Goal: Task Accomplishment & Management: Manage account settings

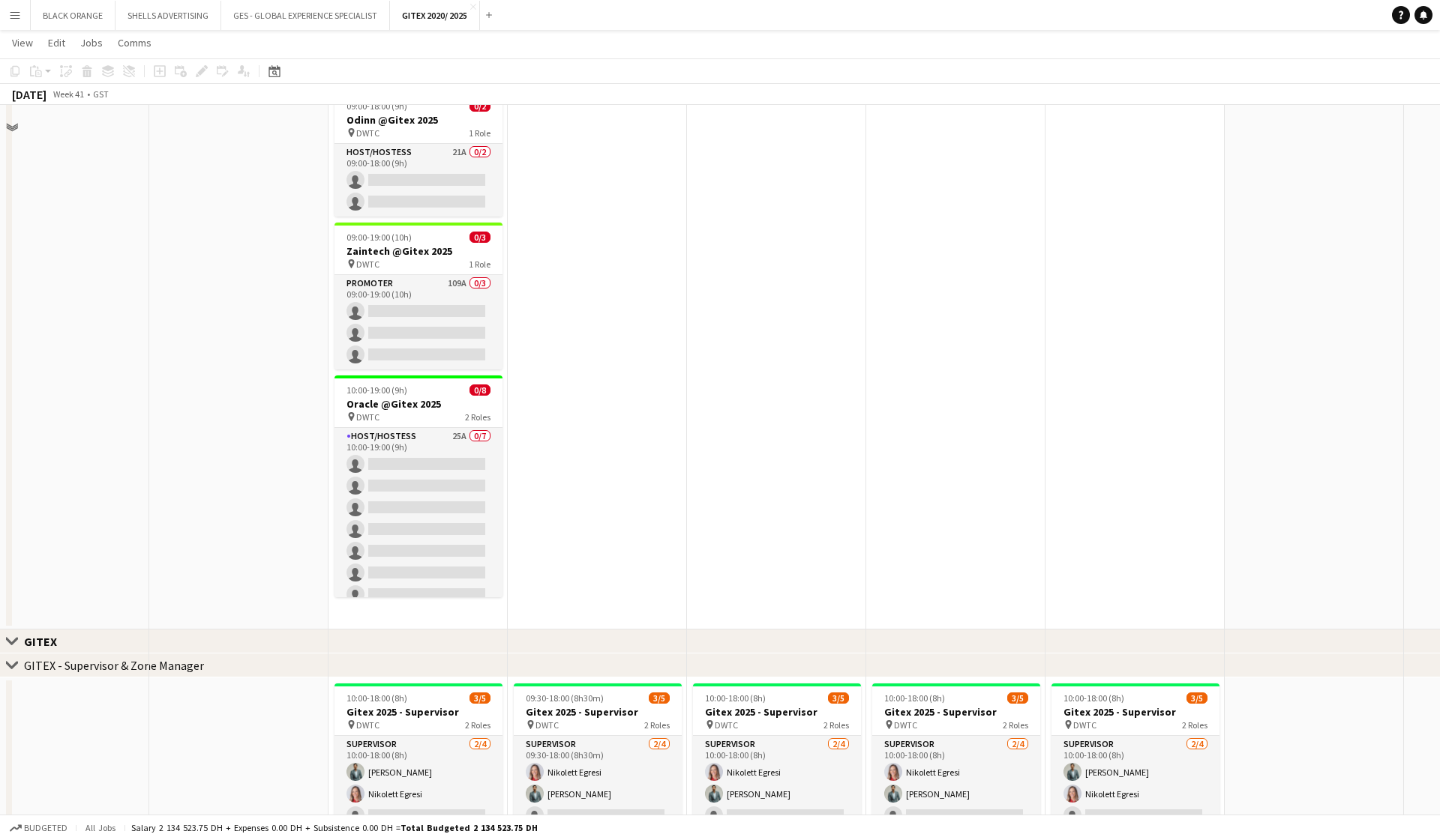
scroll to position [638, 0]
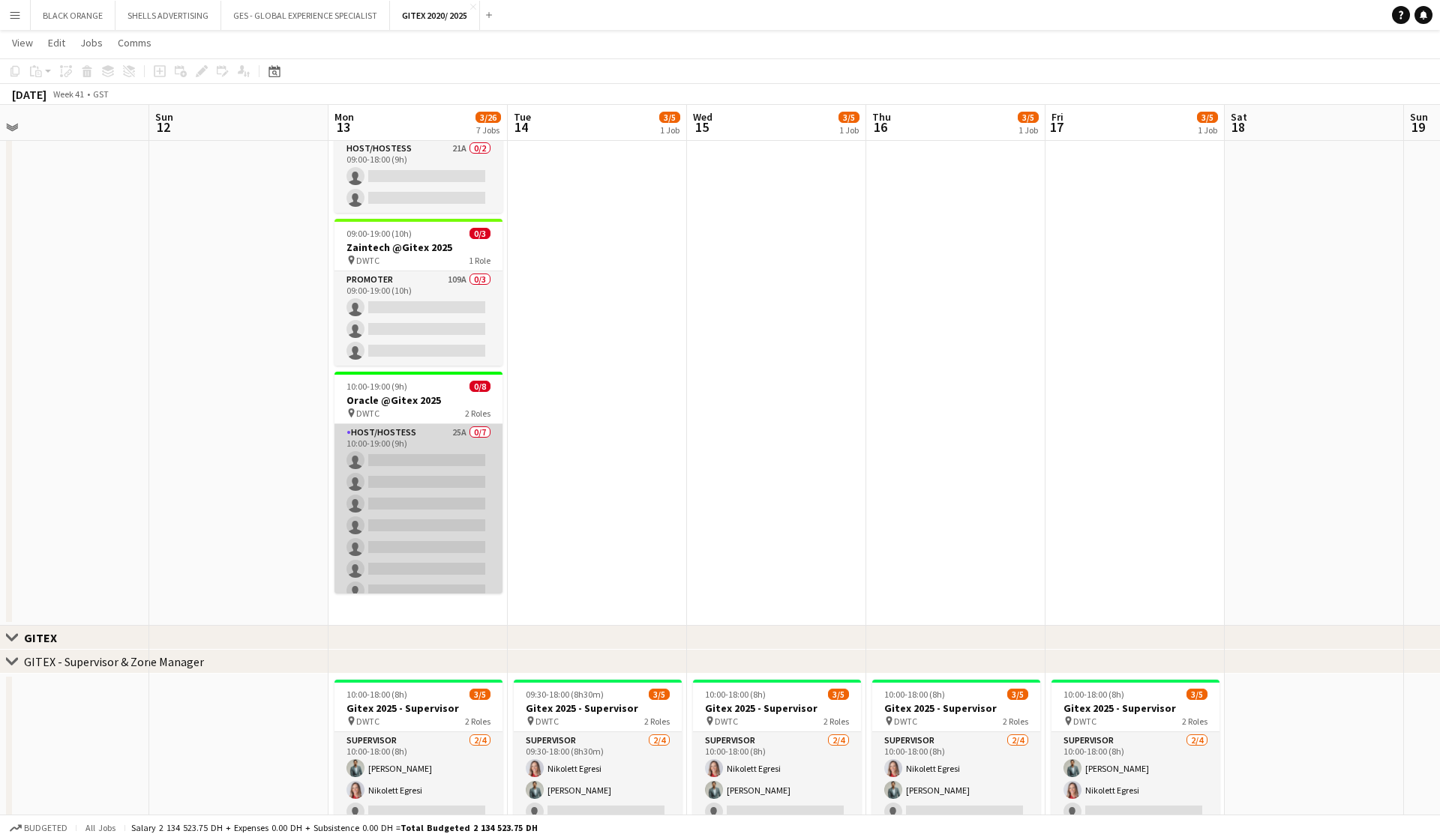
click at [422, 447] on app-card-role "Host/Hostess 25A 0/7 10:00-19:00 (9h) single-neutral-actions single-neutral-act…" at bounding box center [418, 515] width 168 height 181
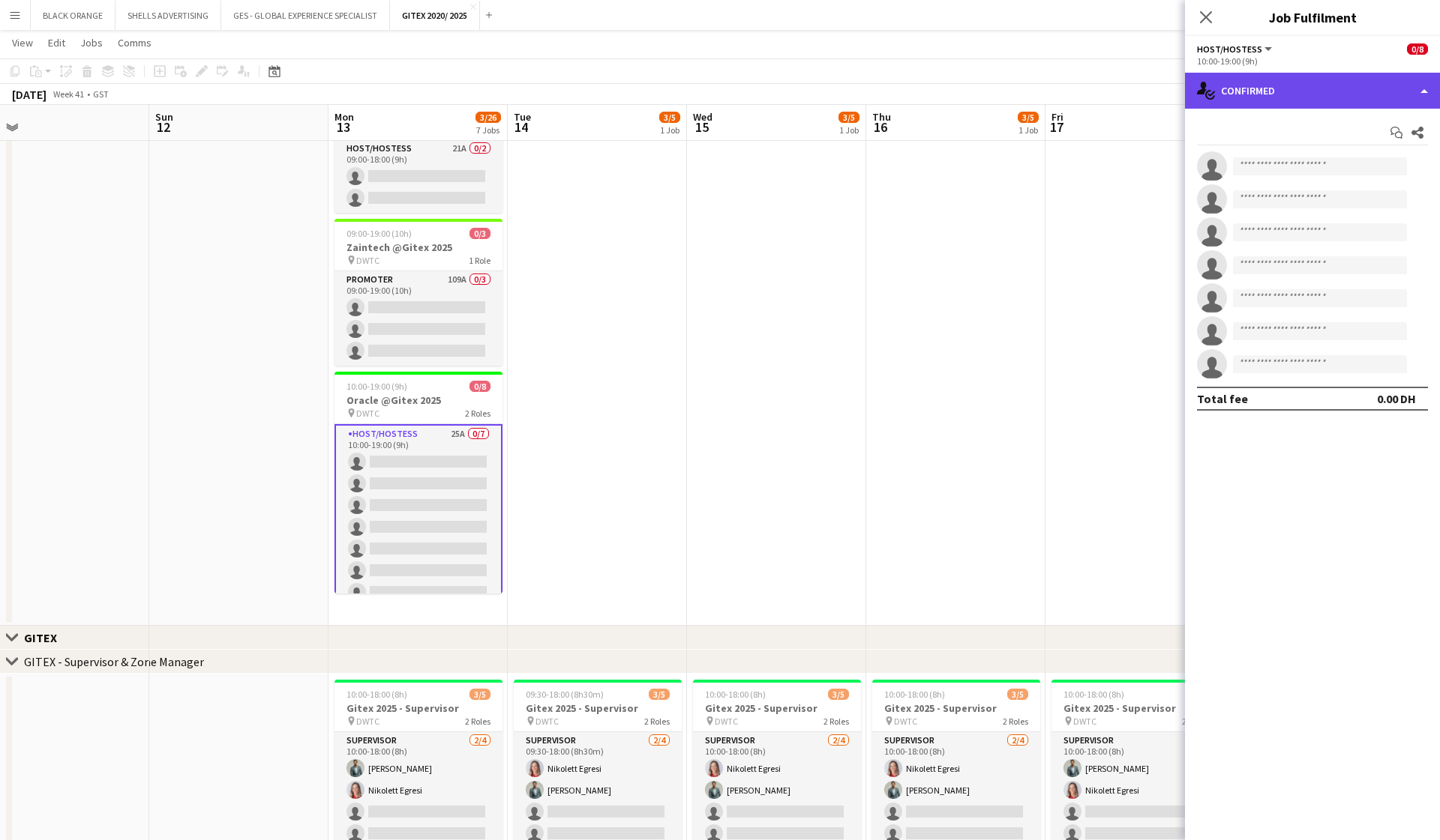
click at [1327, 88] on div "single-neutral-actions-check-2 Confirmed" at bounding box center [1312, 91] width 255 height 36
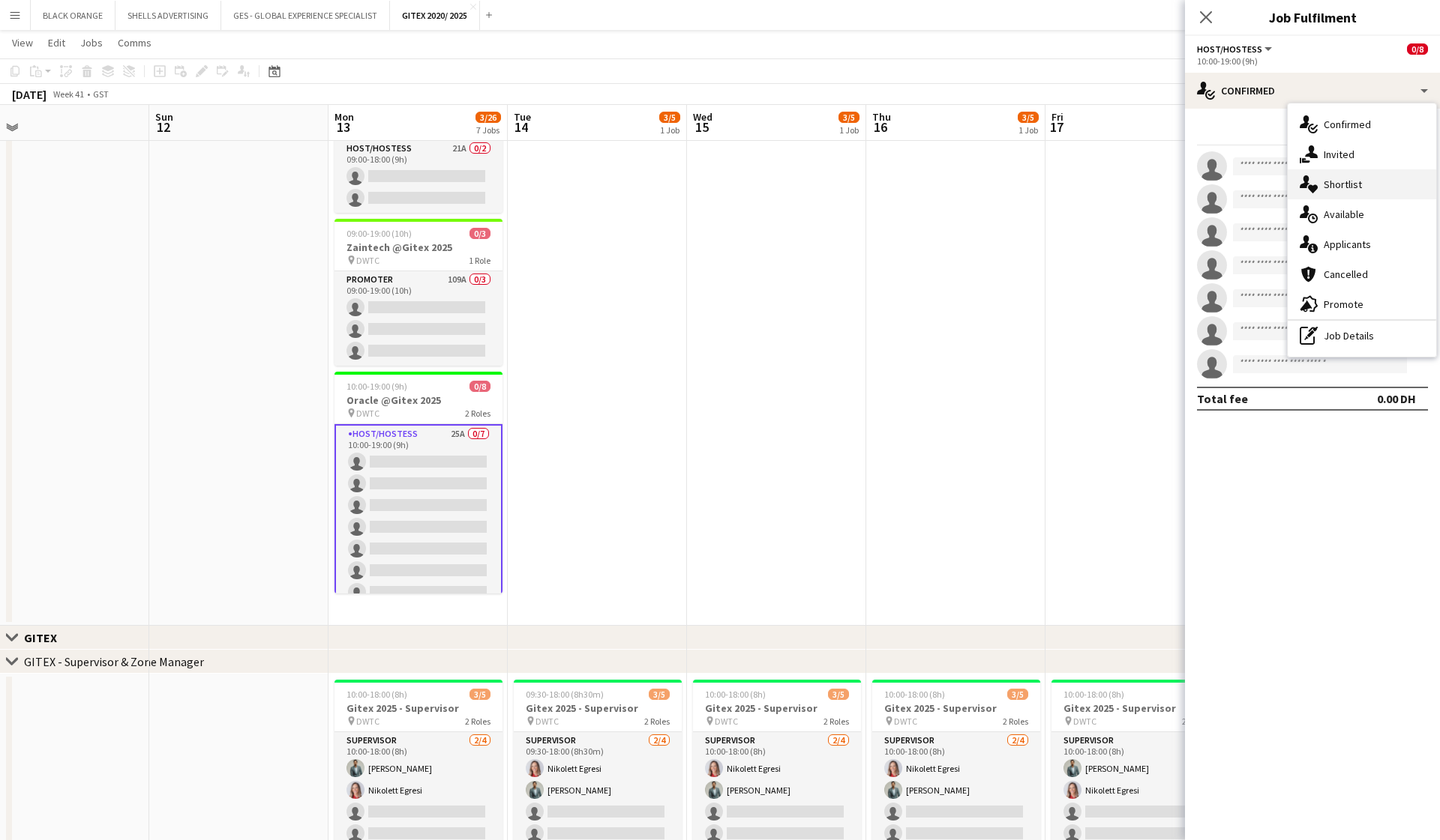
click at [1352, 183] on span "Shortlist" at bounding box center [1343, 184] width 38 height 14
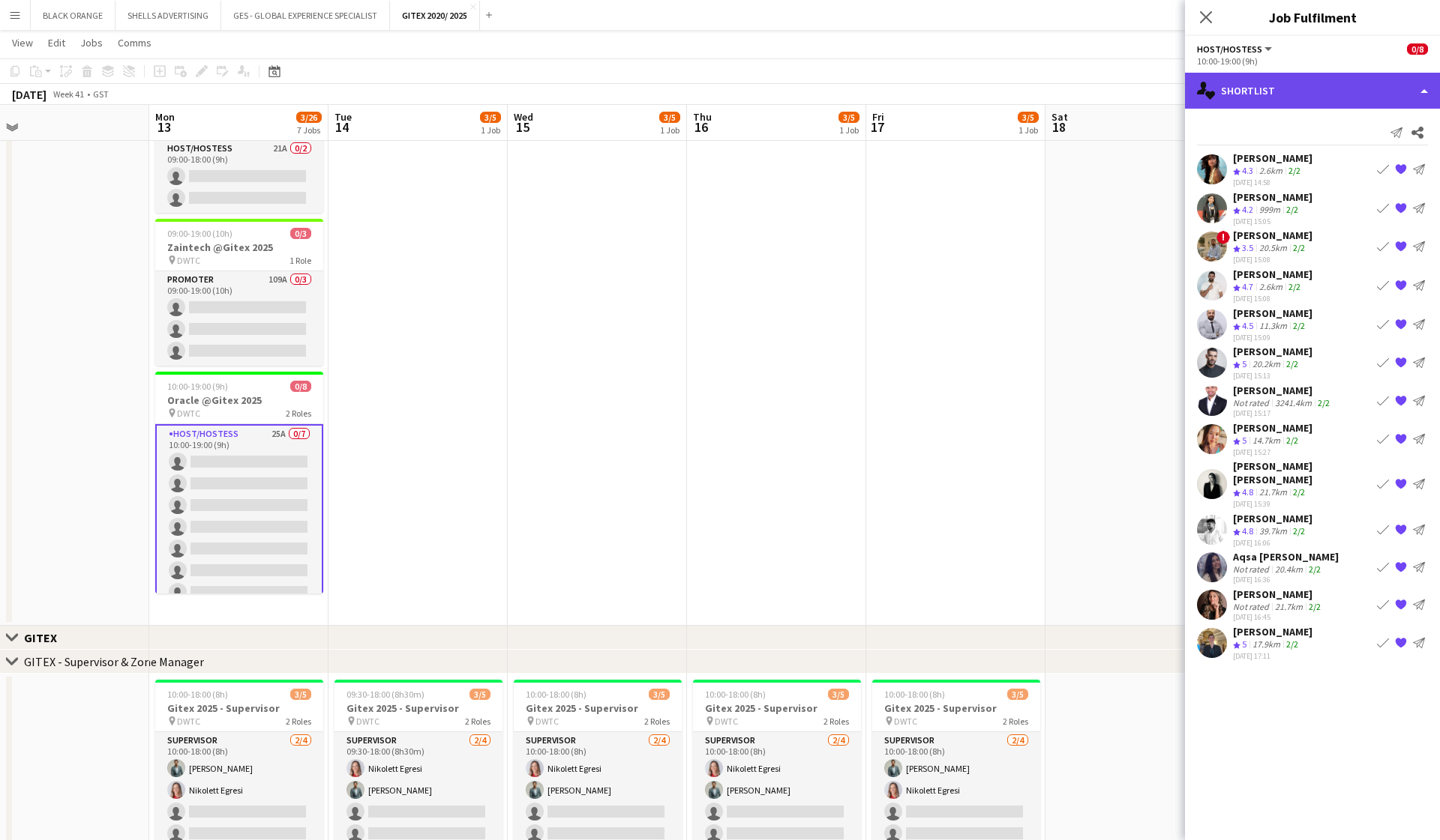
click at [1268, 97] on div "single-neutral-actions-heart Shortlist" at bounding box center [1312, 91] width 255 height 36
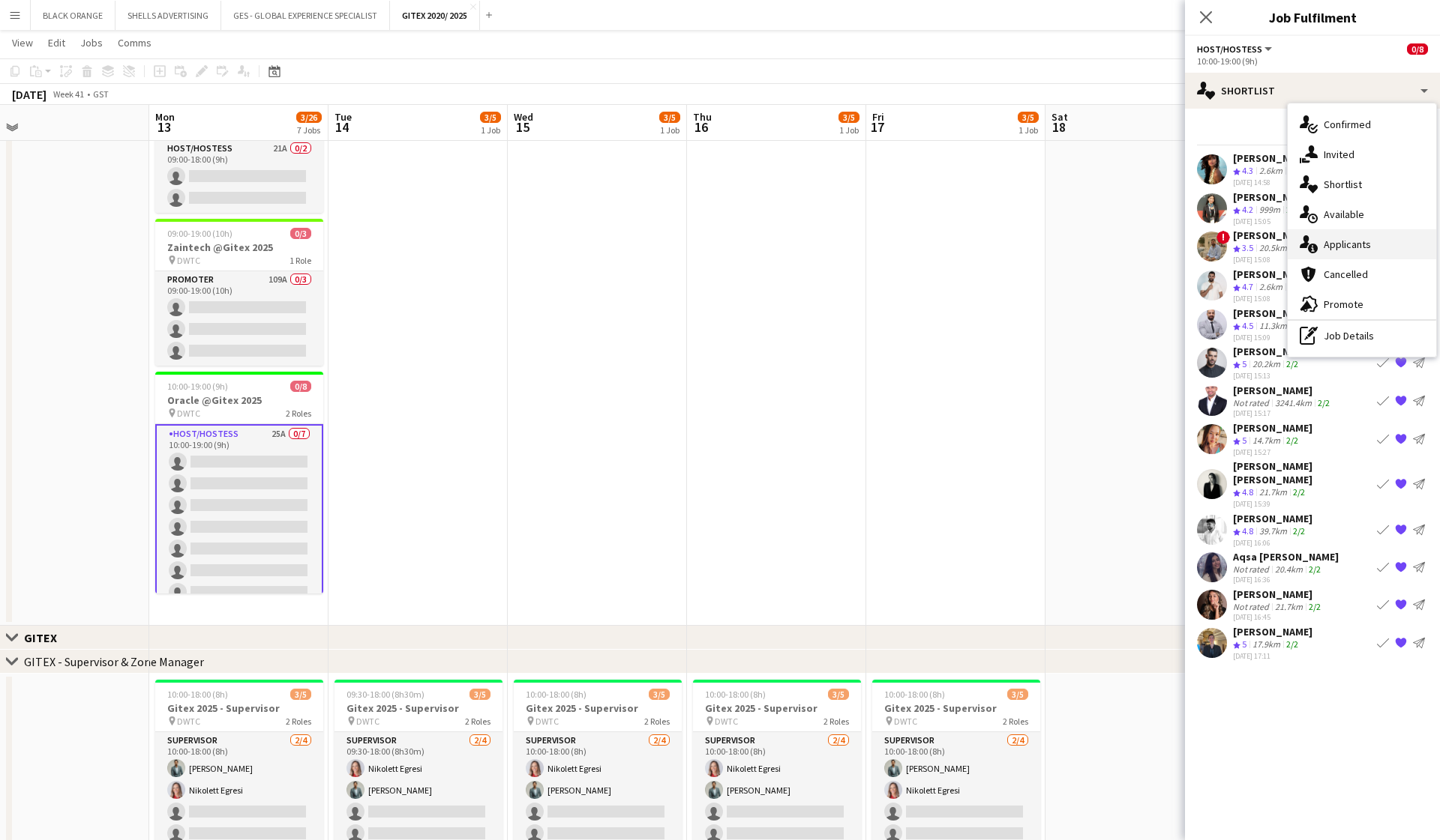
click at [1355, 253] on div "single-neutral-actions-information Applicants" at bounding box center [1362, 243] width 148 height 30
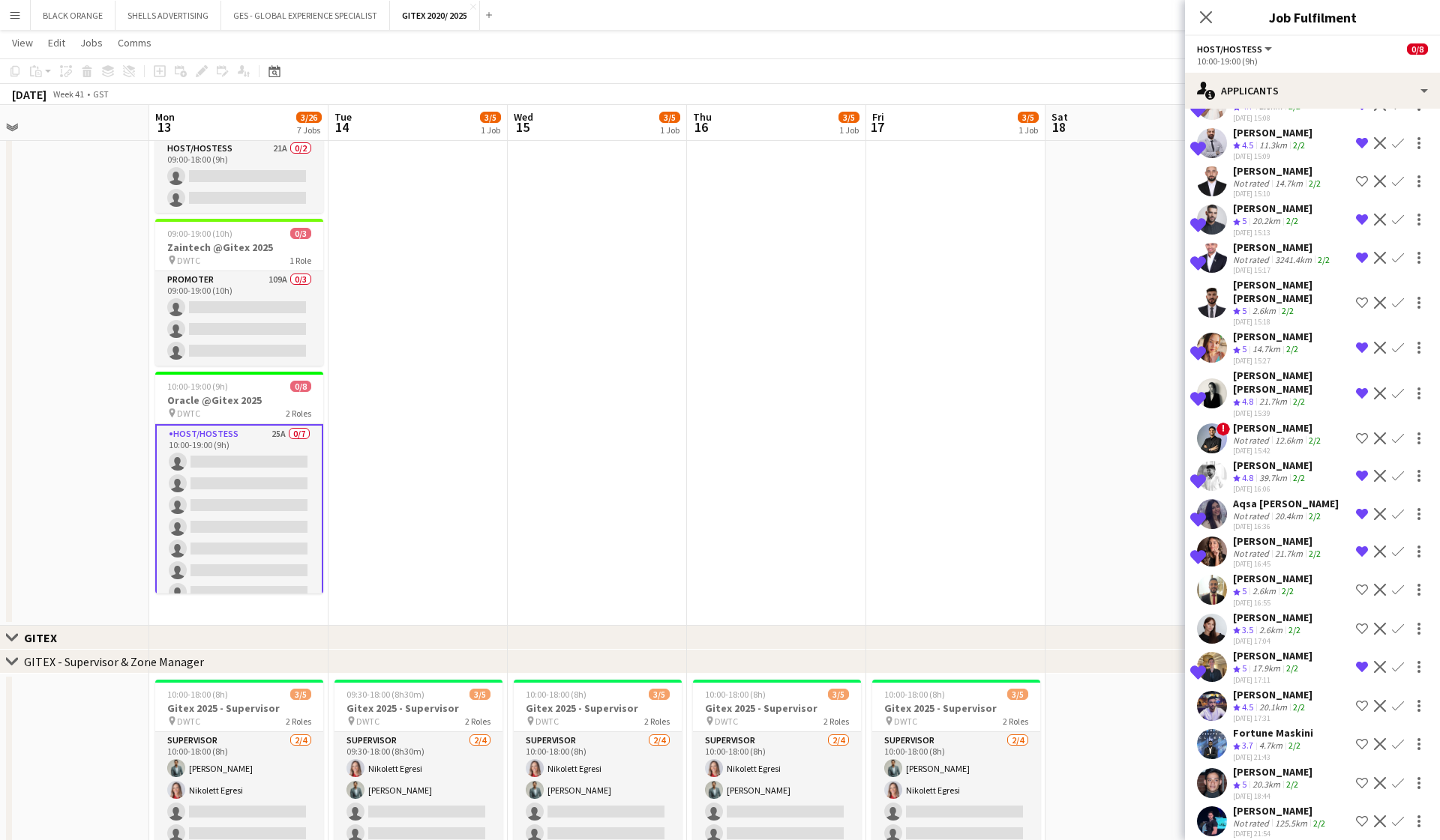
scroll to position [324, 0]
click at [1357, 624] on app-icon "Shortlist crew" at bounding box center [1362, 630] width 12 height 12
click at [1275, 612] on div "[PERSON_NAME]" at bounding box center [1273, 619] width 79 height 14
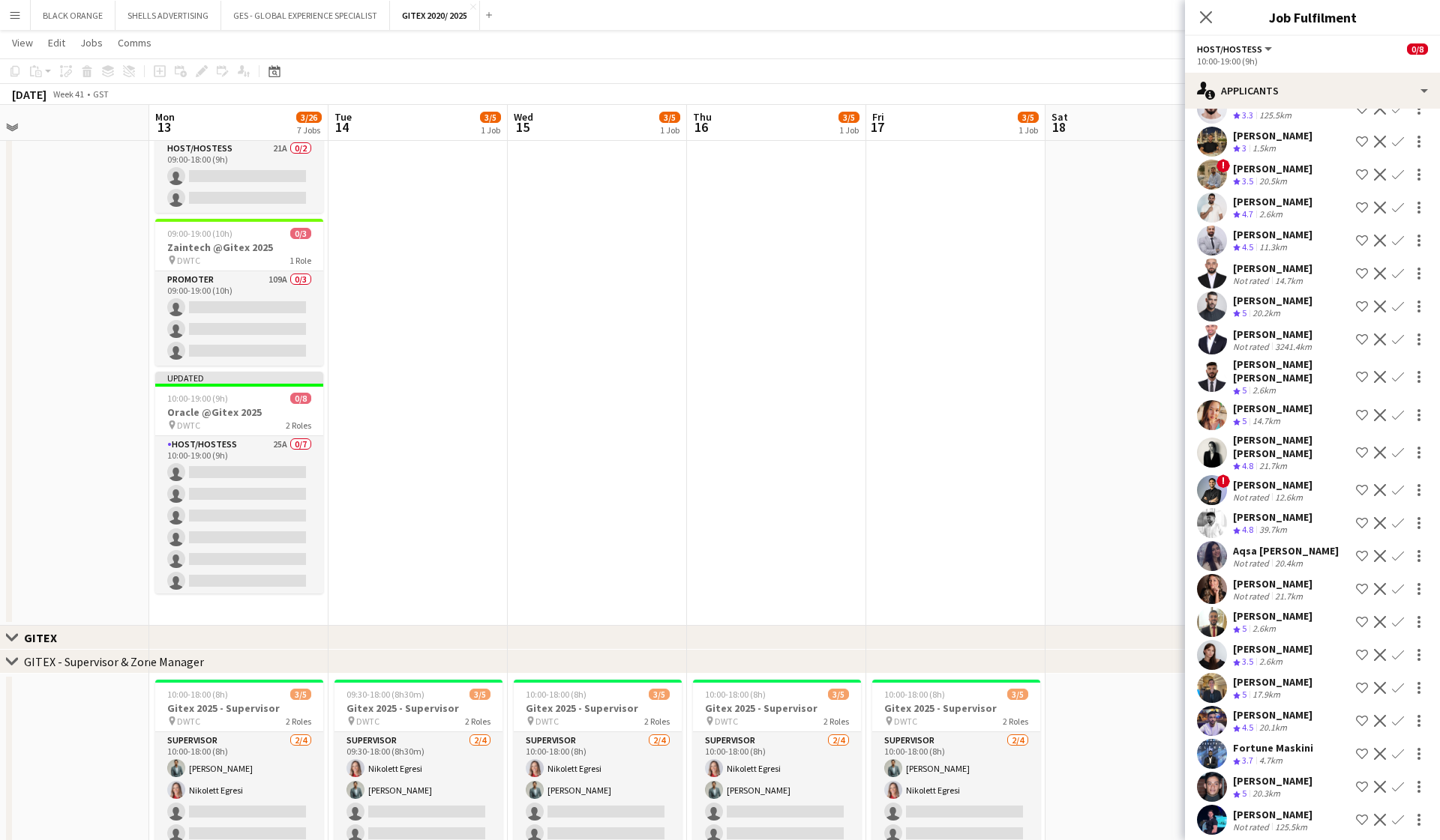
scroll to position [185, 0]
click at [1257, 643] on div "[PERSON_NAME]" at bounding box center [1273, 650] width 79 height 14
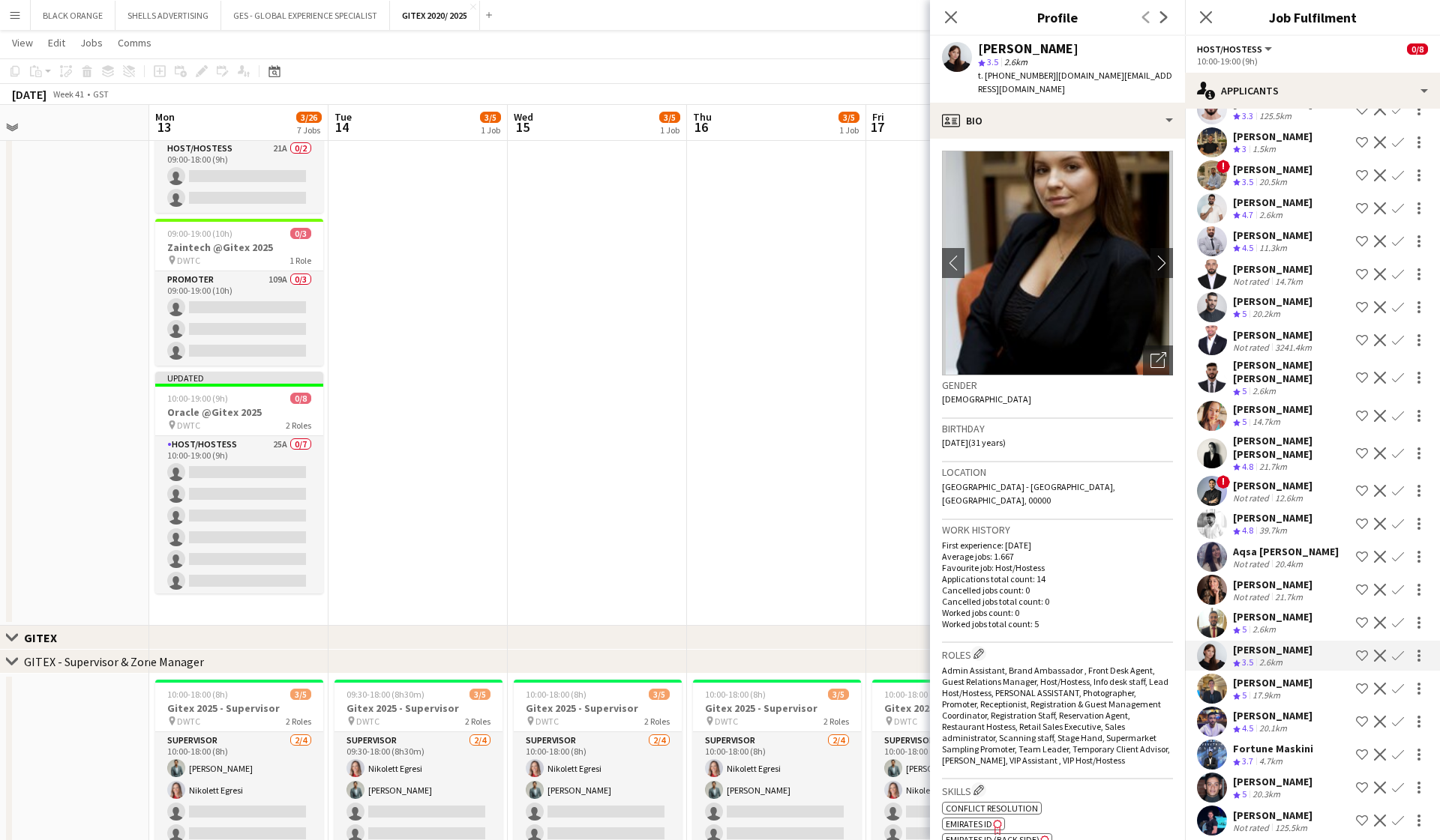
scroll to position [0, 0]
click at [1095, 108] on div "profile Bio" at bounding box center [1057, 120] width 255 height 36
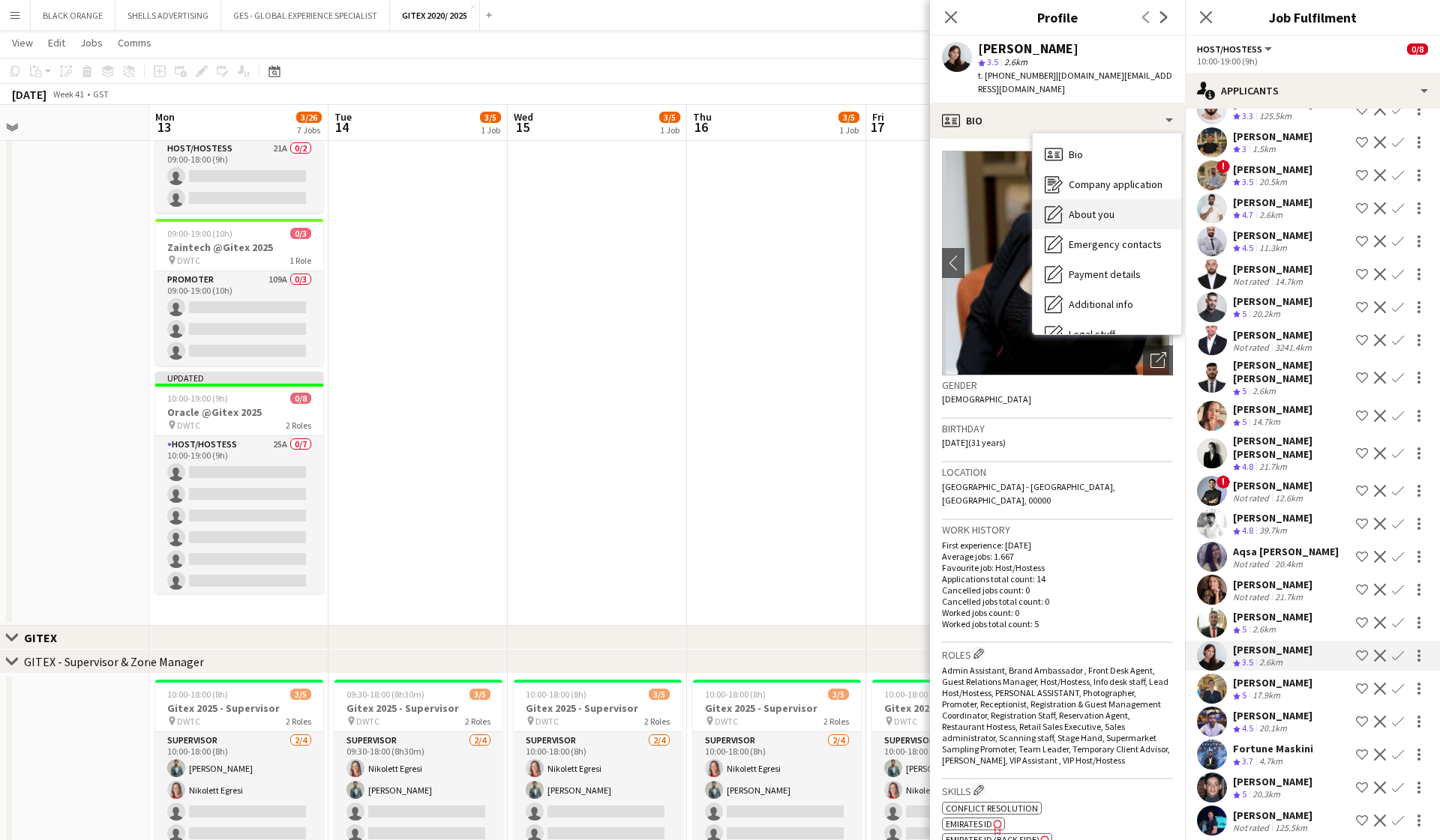
click at [1070, 208] on span "About you" at bounding box center [1091, 215] width 46 height 14
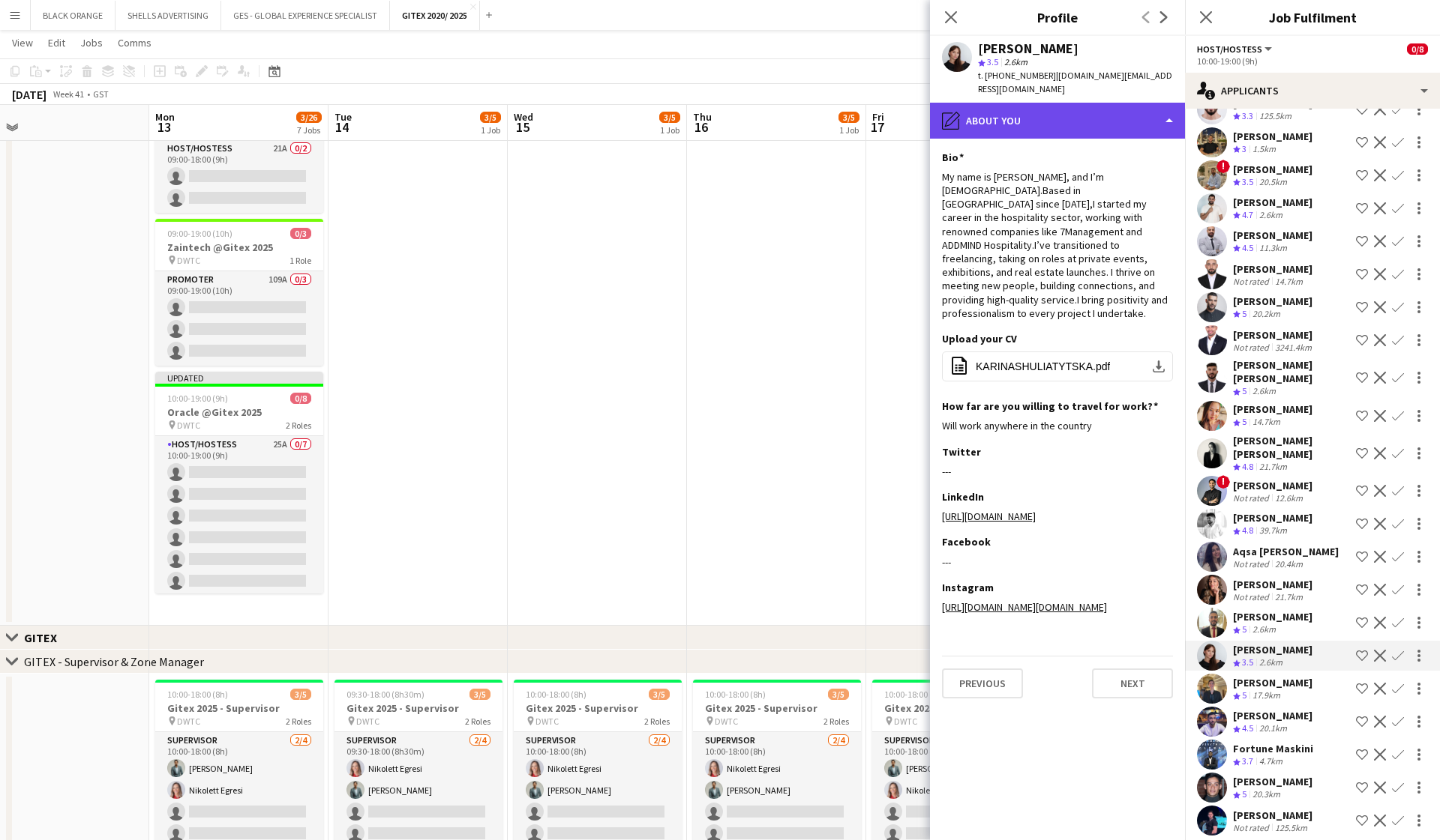
click at [1033, 106] on div "pencil4 About you" at bounding box center [1057, 120] width 255 height 36
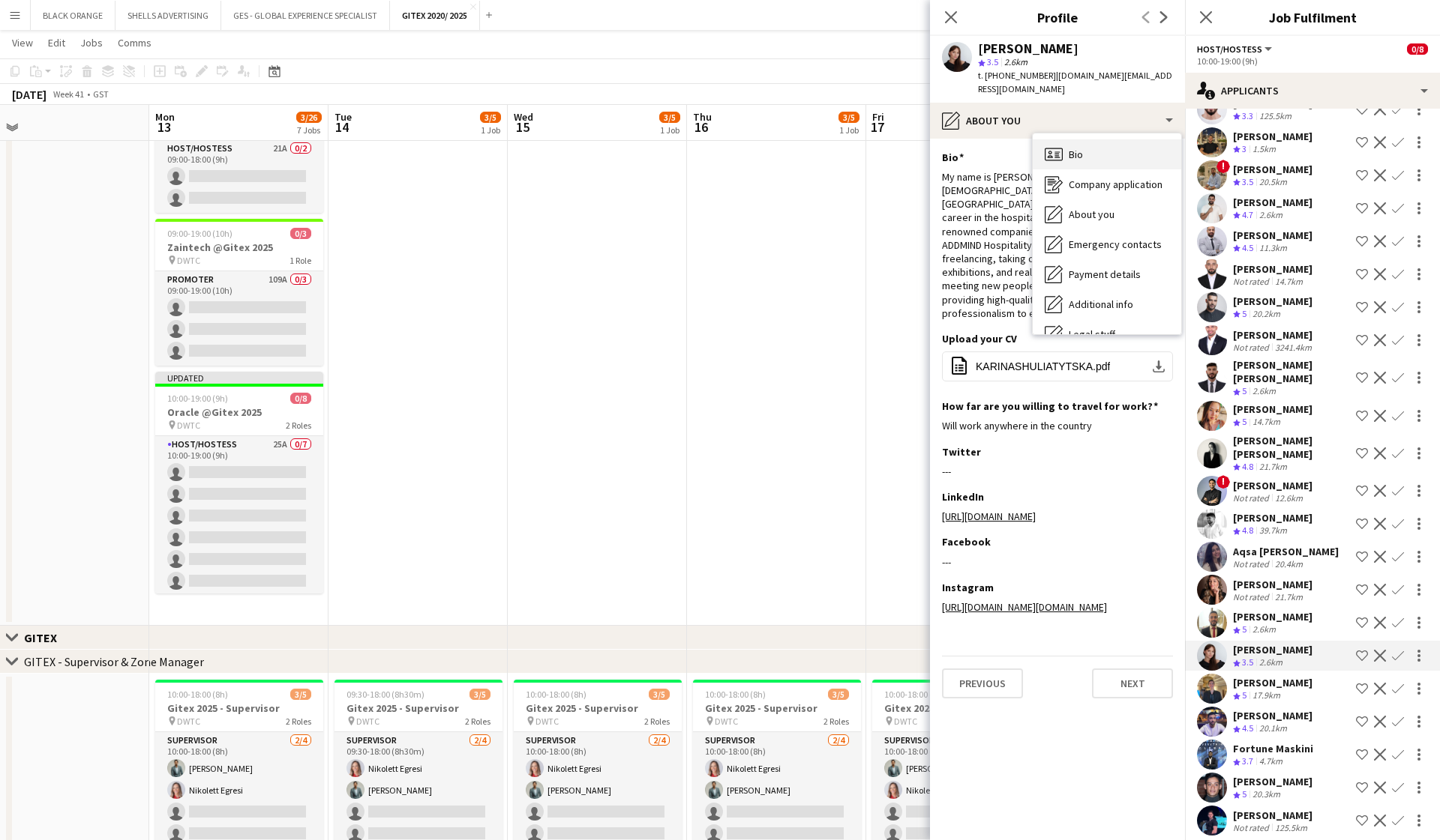
click at [1082, 148] on span "Bio" at bounding box center [1075, 154] width 14 height 14
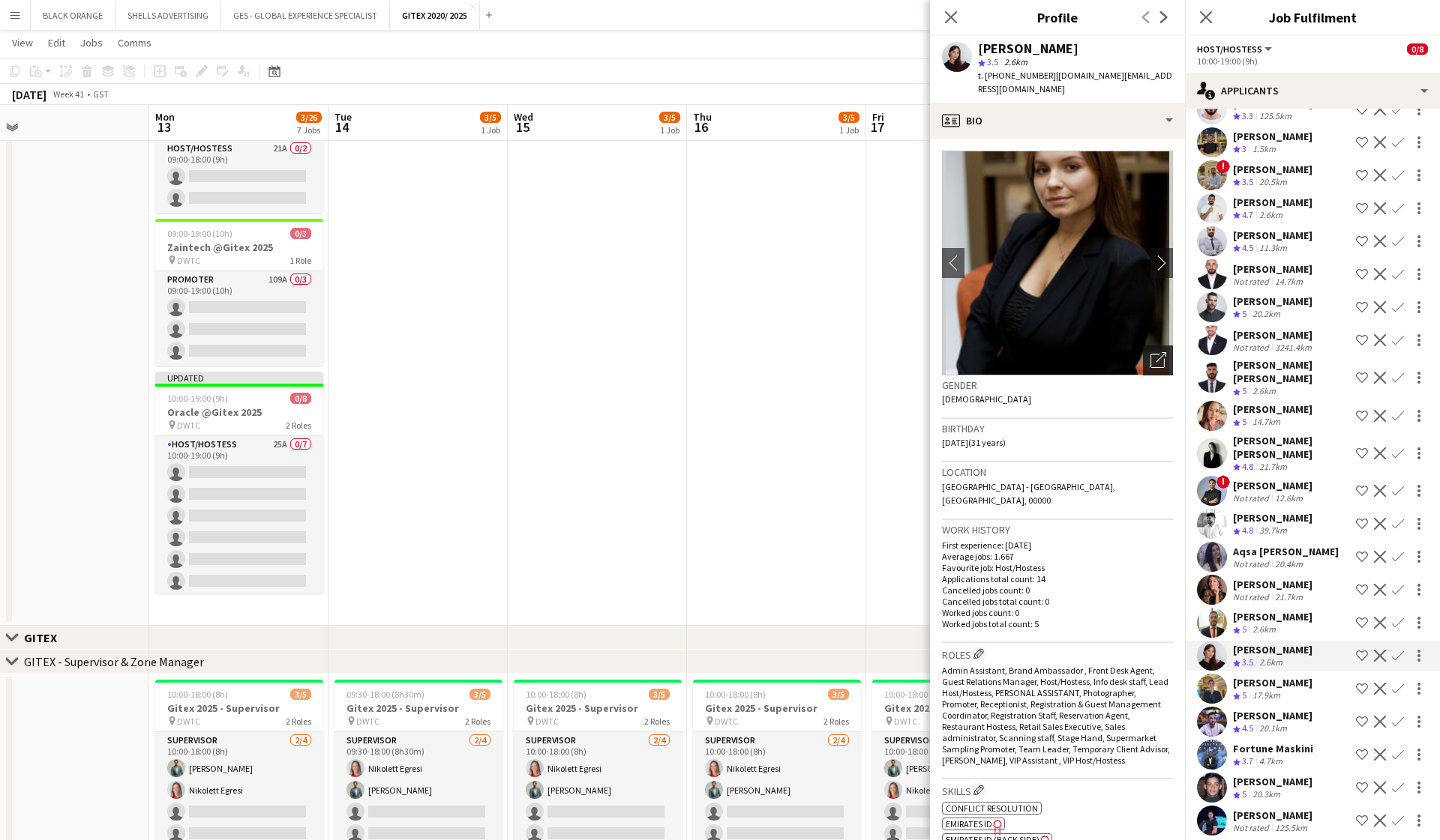
click at [1164, 352] on icon "Open photos pop-in" at bounding box center [1158, 360] width 16 height 16
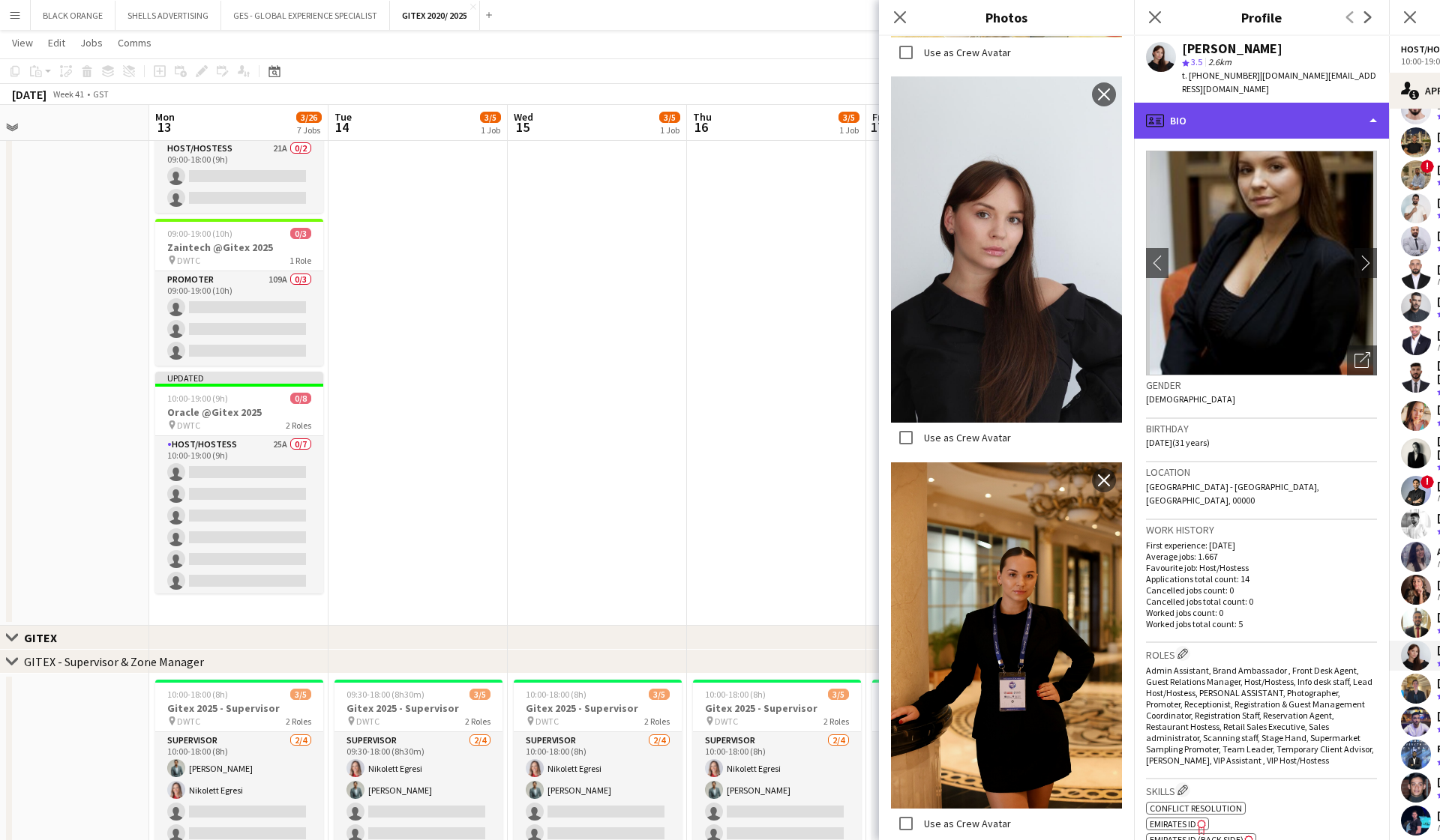
click at [1339, 103] on div "profile Bio" at bounding box center [1261, 120] width 255 height 36
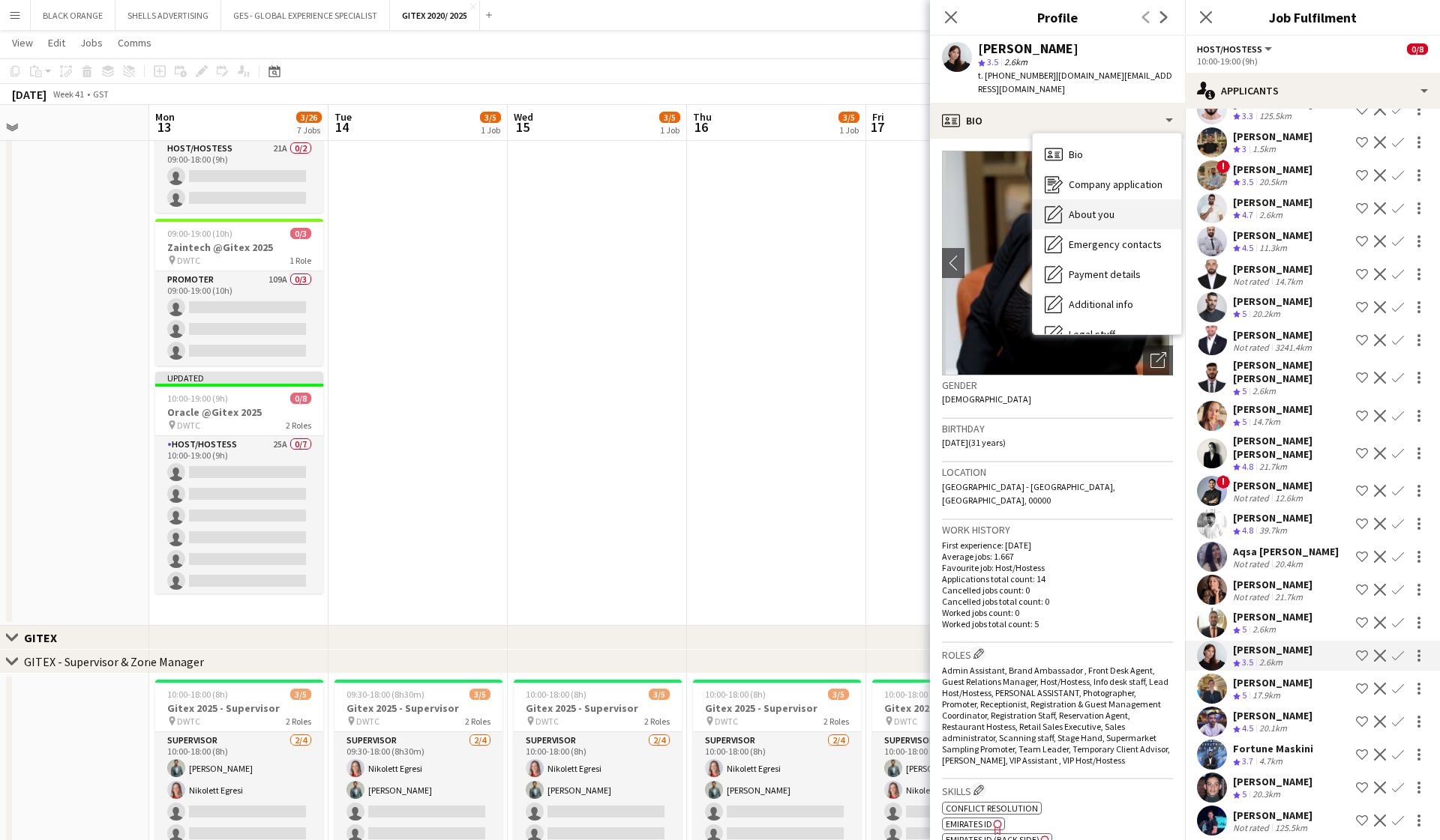
click at [1091, 208] on span "About you" at bounding box center [1091, 215] width 46 height 14
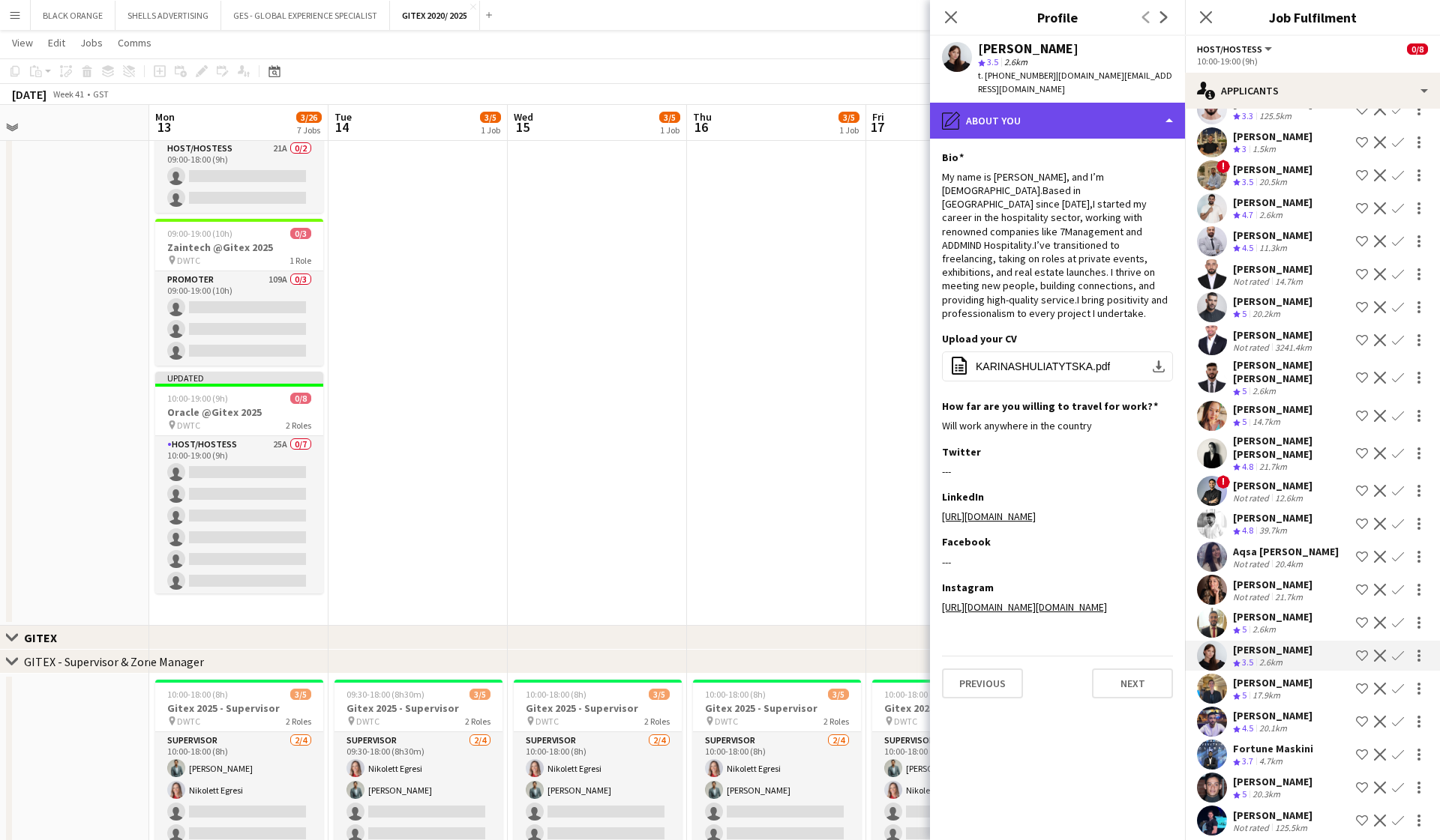
click at [1075, 103] on div "pencil4 About you" at bounding box center [1057, 120] width 255 height 36
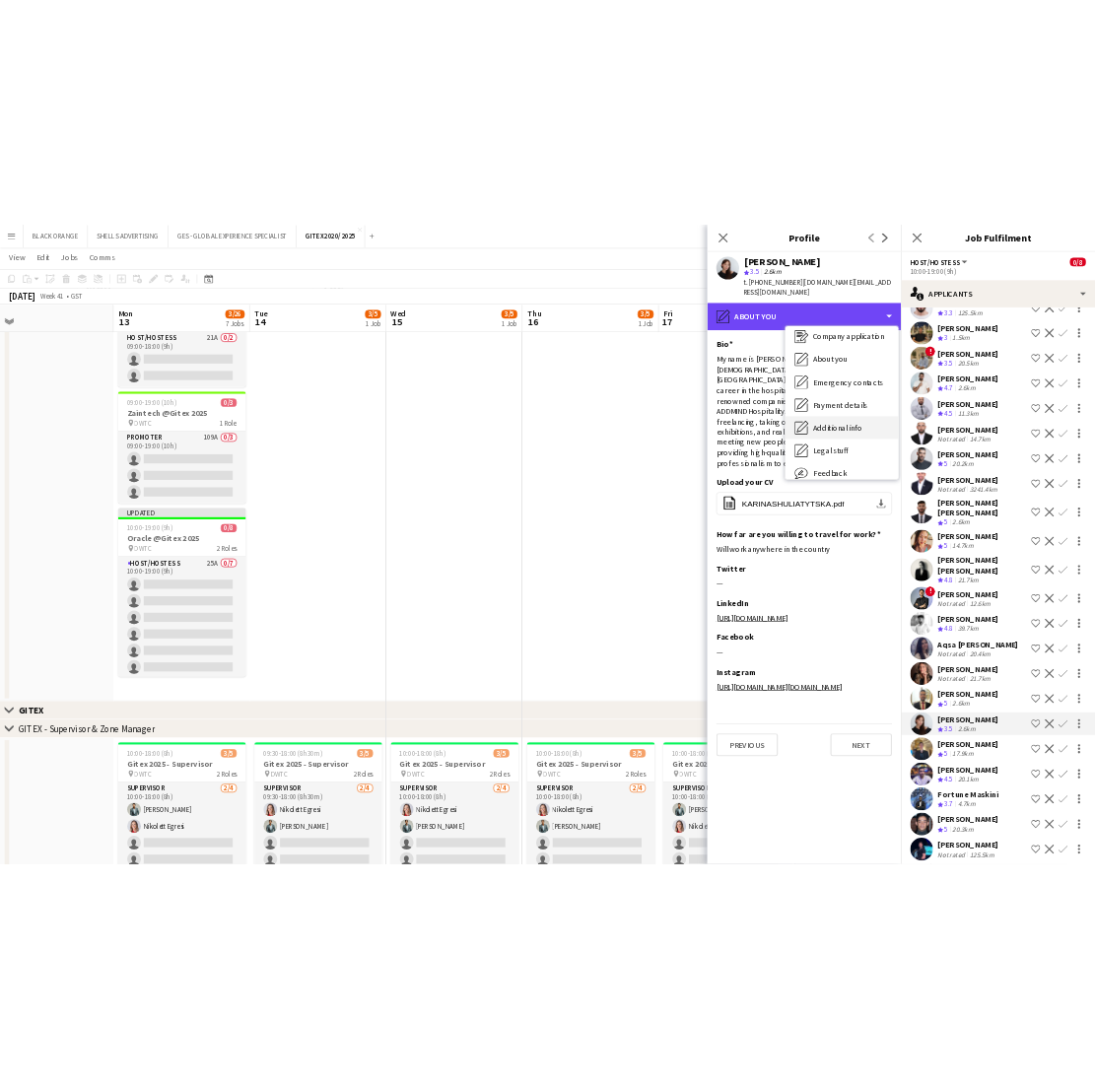
scroll to position [47, 0]
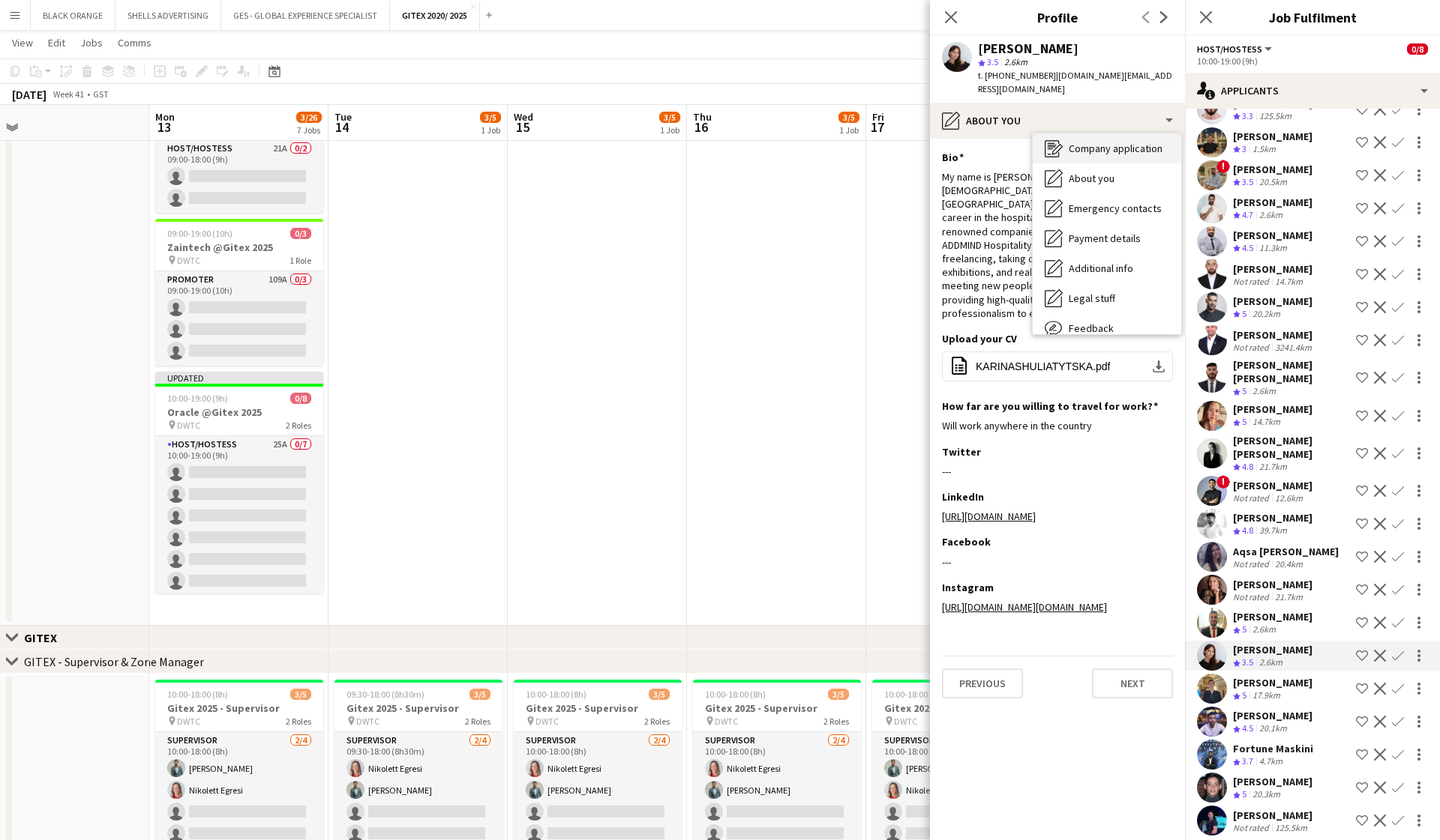
click at [1104, 142] on span "Company application" at bounding box center [1115, 148] width 94 height 14
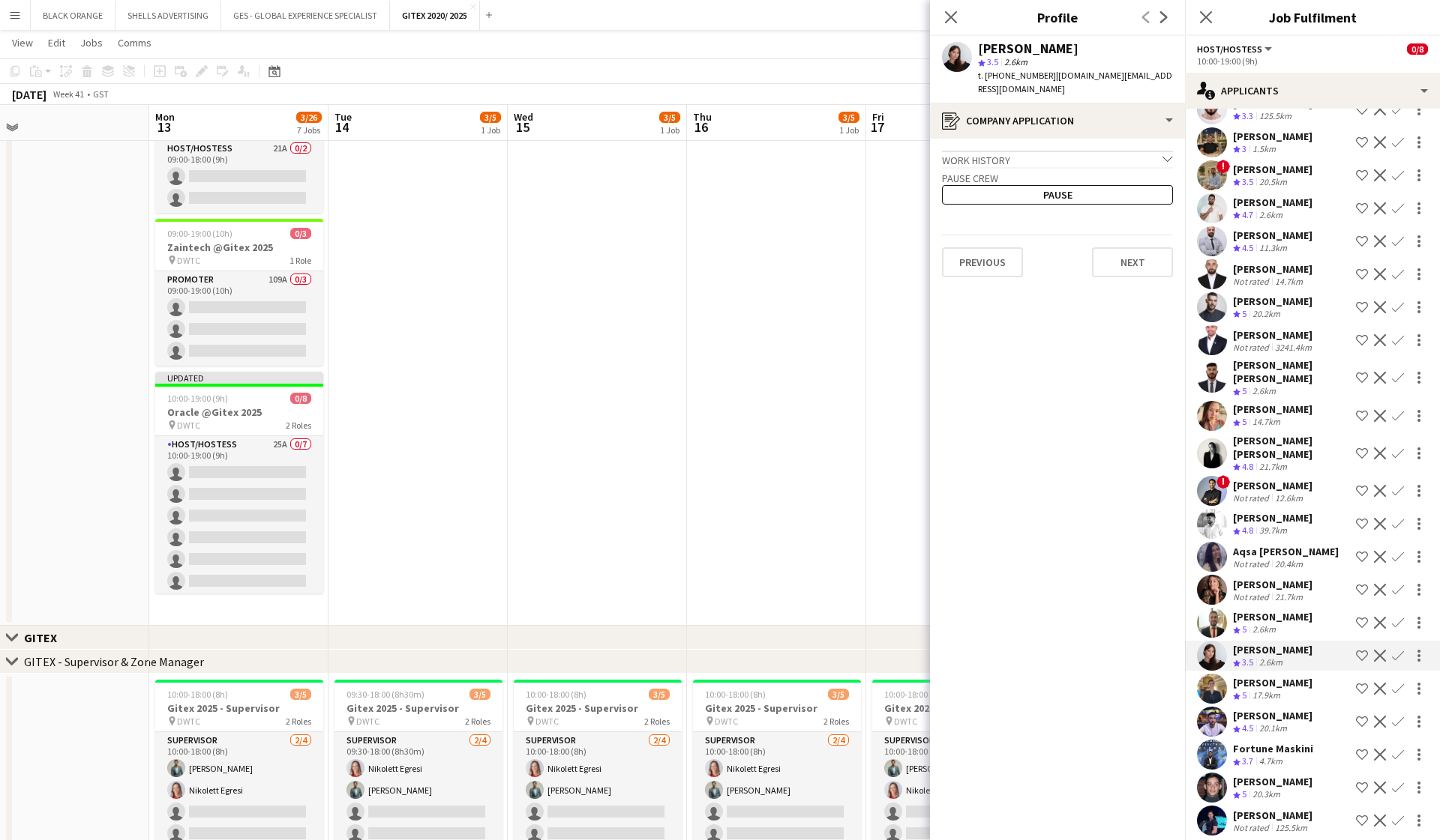
click at [1138, 151] on div "Work history chevron-down" at bounding box center [1056, 159] width 231 height 17
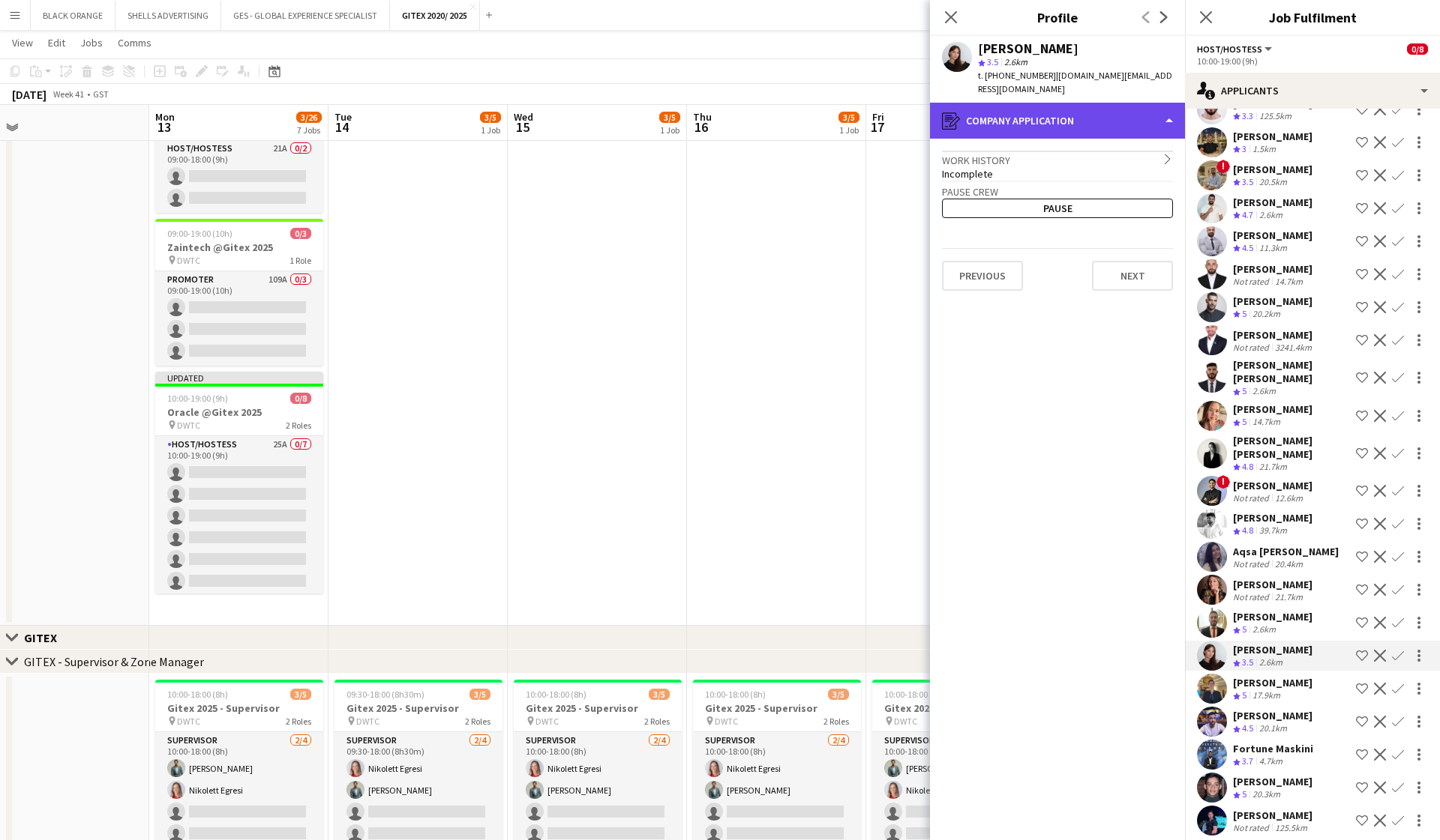
click at [1139, 103] on div "register Company application" at bounding box center [1057, 120] width 255 height 36
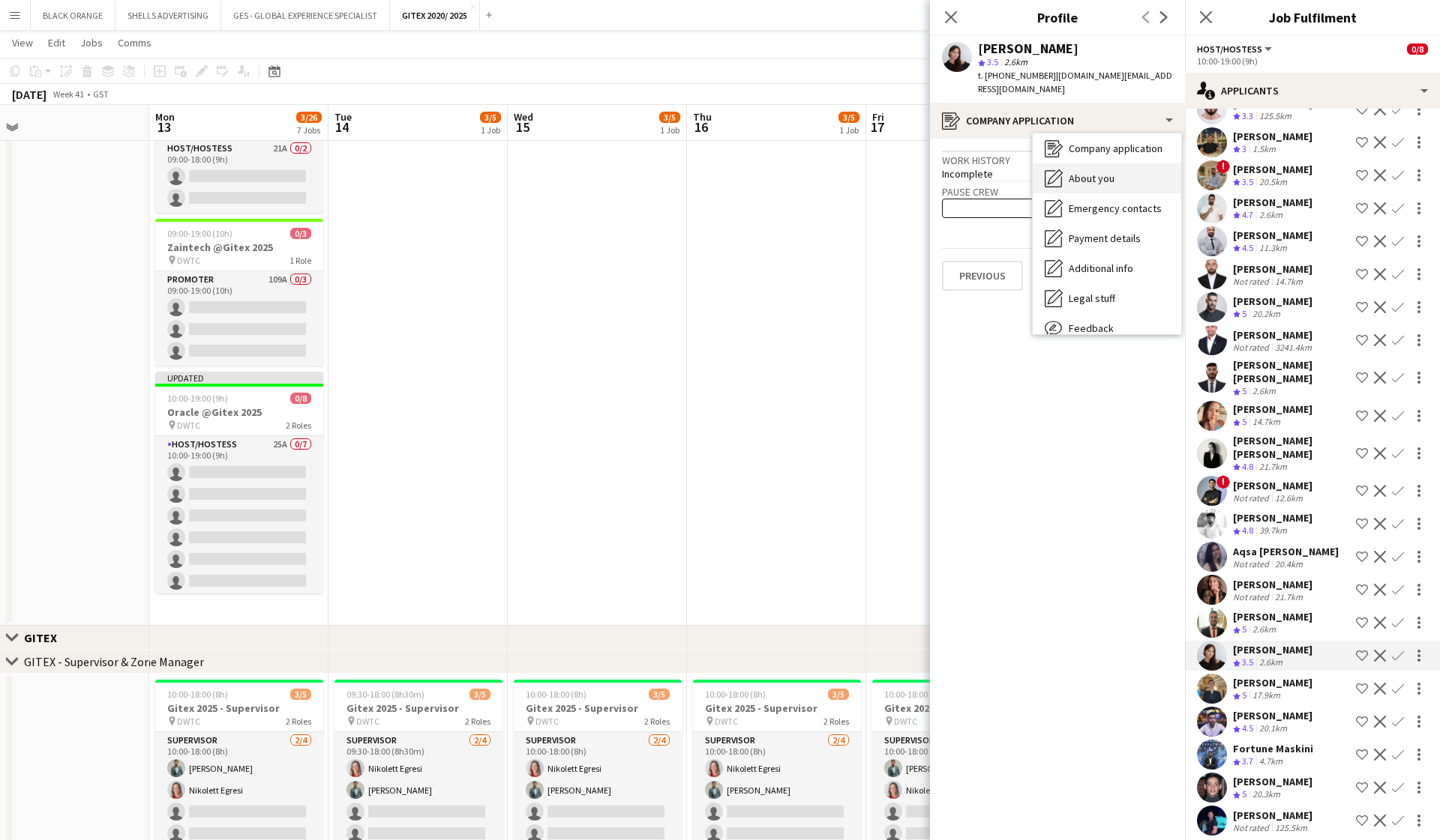
click at [1105, 172] on span "About you" at bounding box center [1091, 179] width 46 height 14
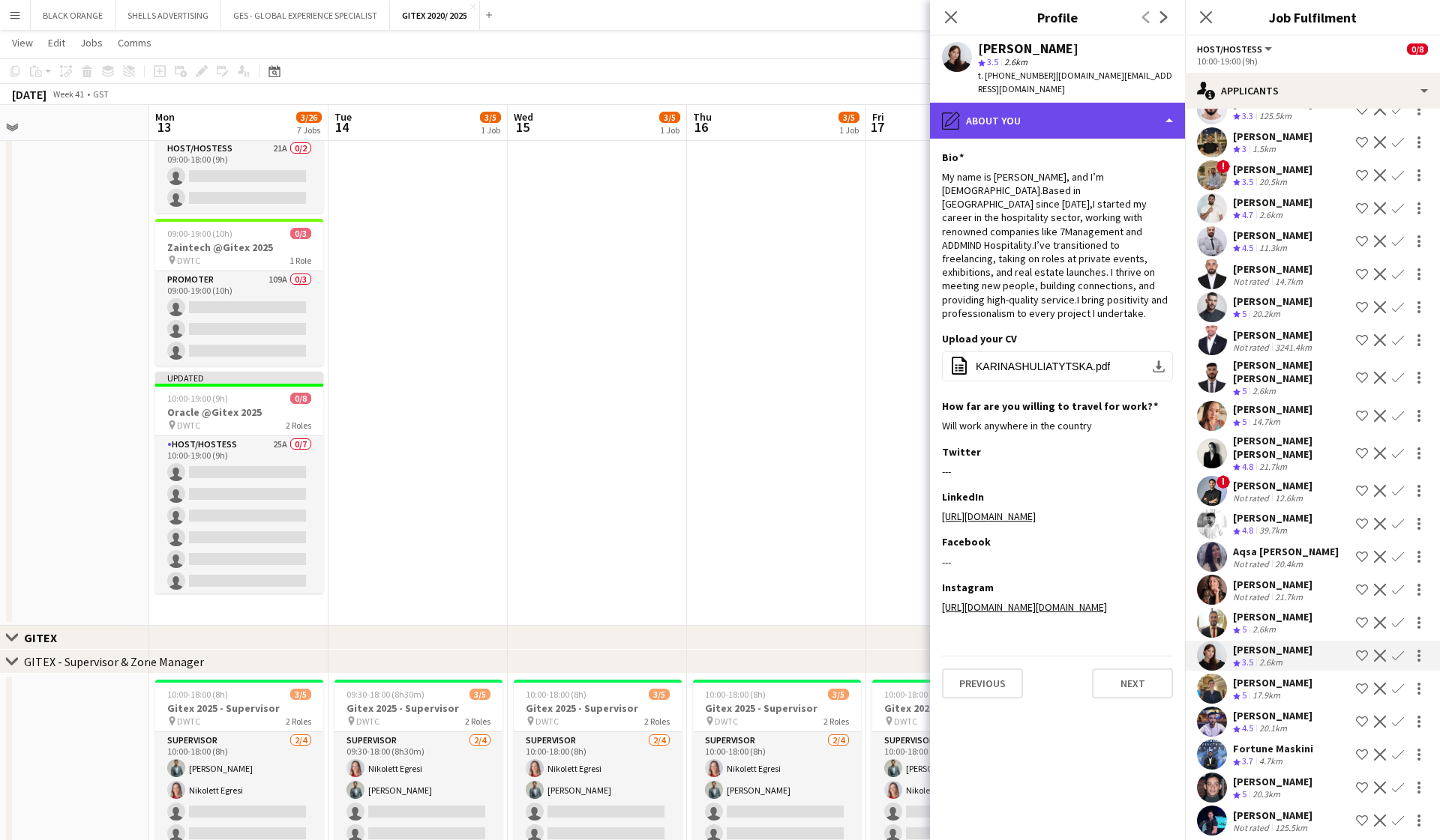
click at [1076, 106] on div "pencil4 About you" at bounding box center [1057, 120] width 255 height 36
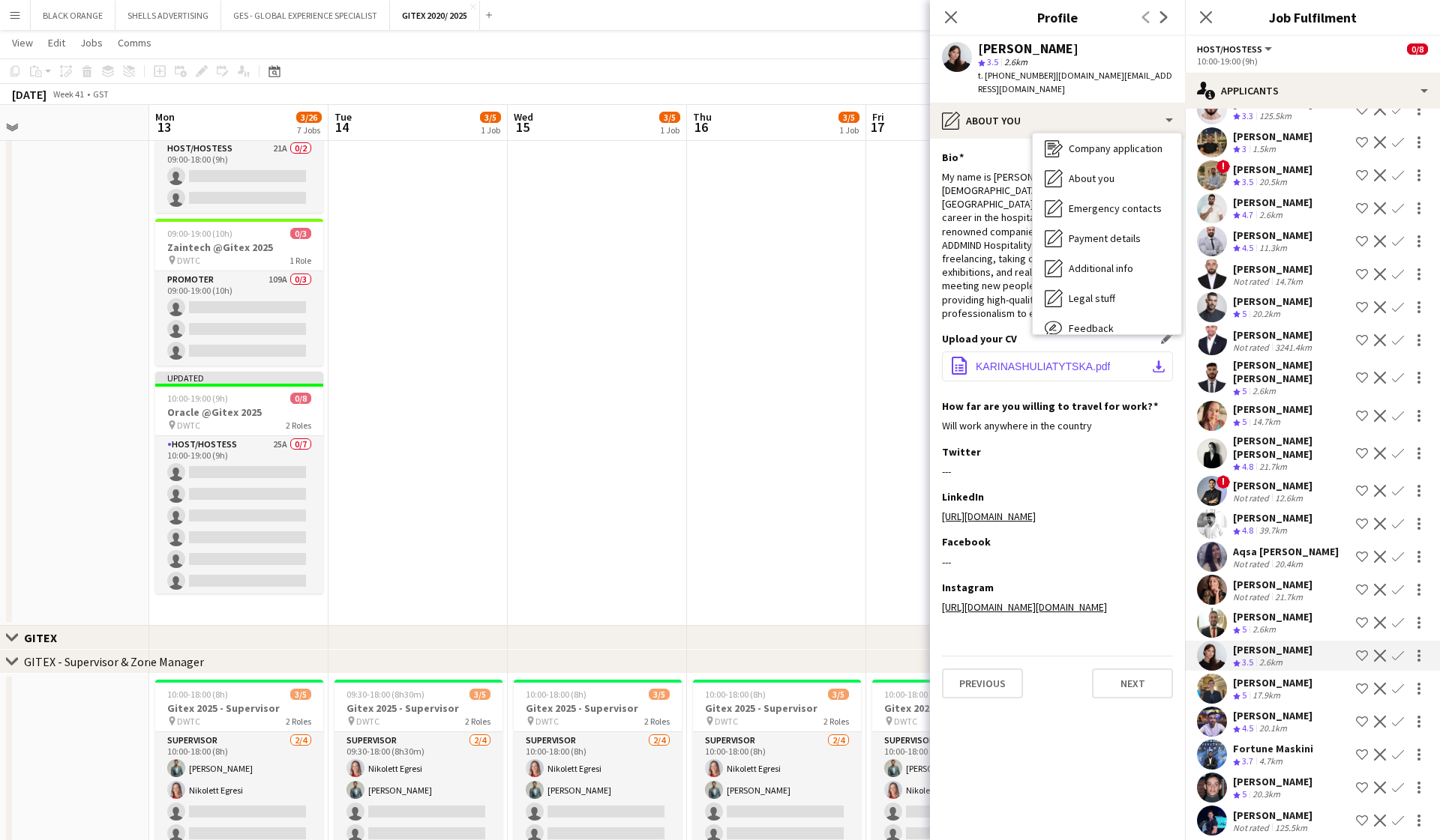
click at [984, 361] on span "KARINASHULIATYTSKA.pdf" at bounding box center [1043, 367] width 134 height 12
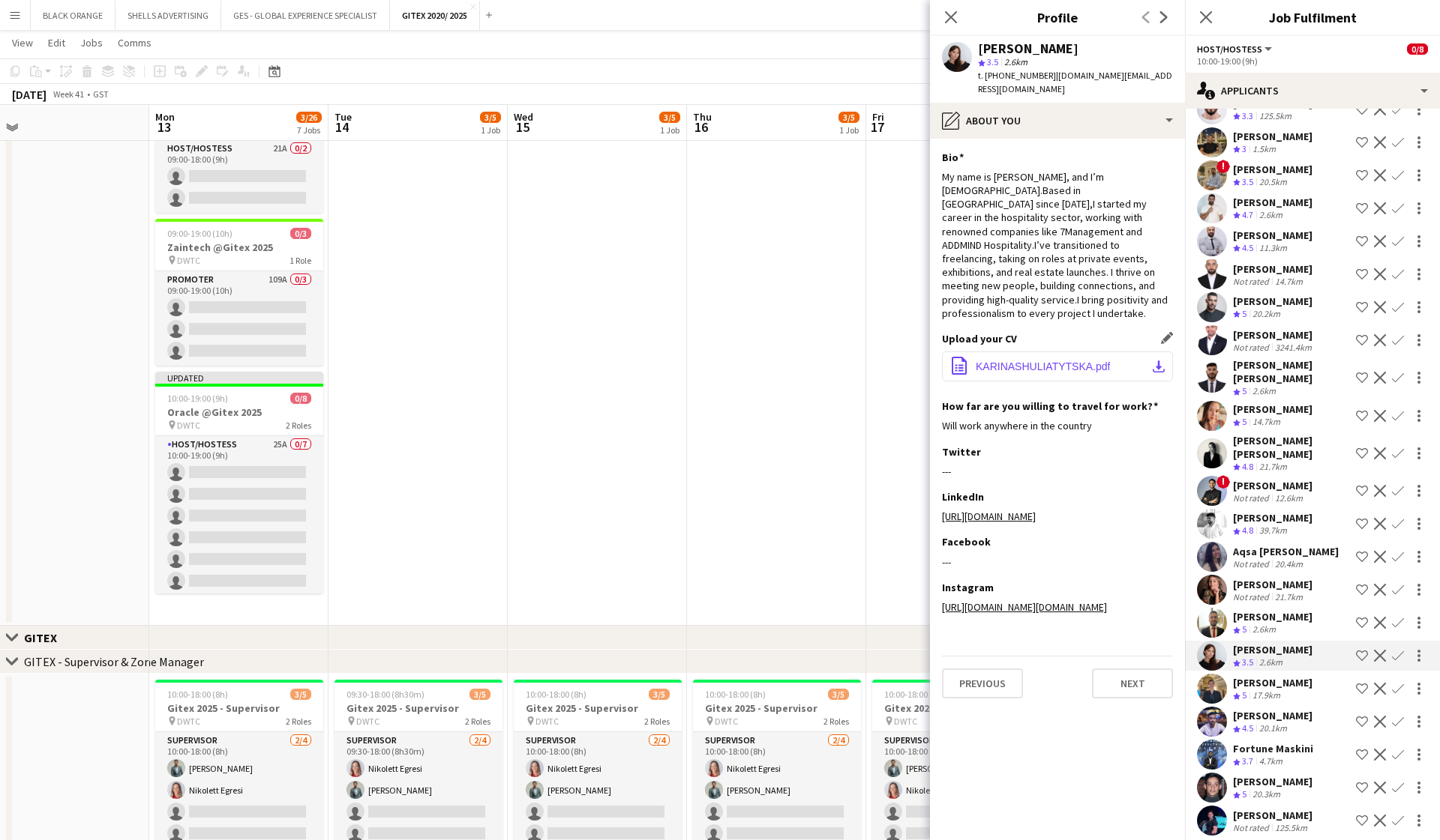
click at [1057, 361] on span "KARINASHULIATYTSKA.pdf" at bounding box center [1043, 367] width 134 height 12
click at [1155, 361] on app-icon "download-bottom" at bounding box center [1158, 367] width 12 height 12
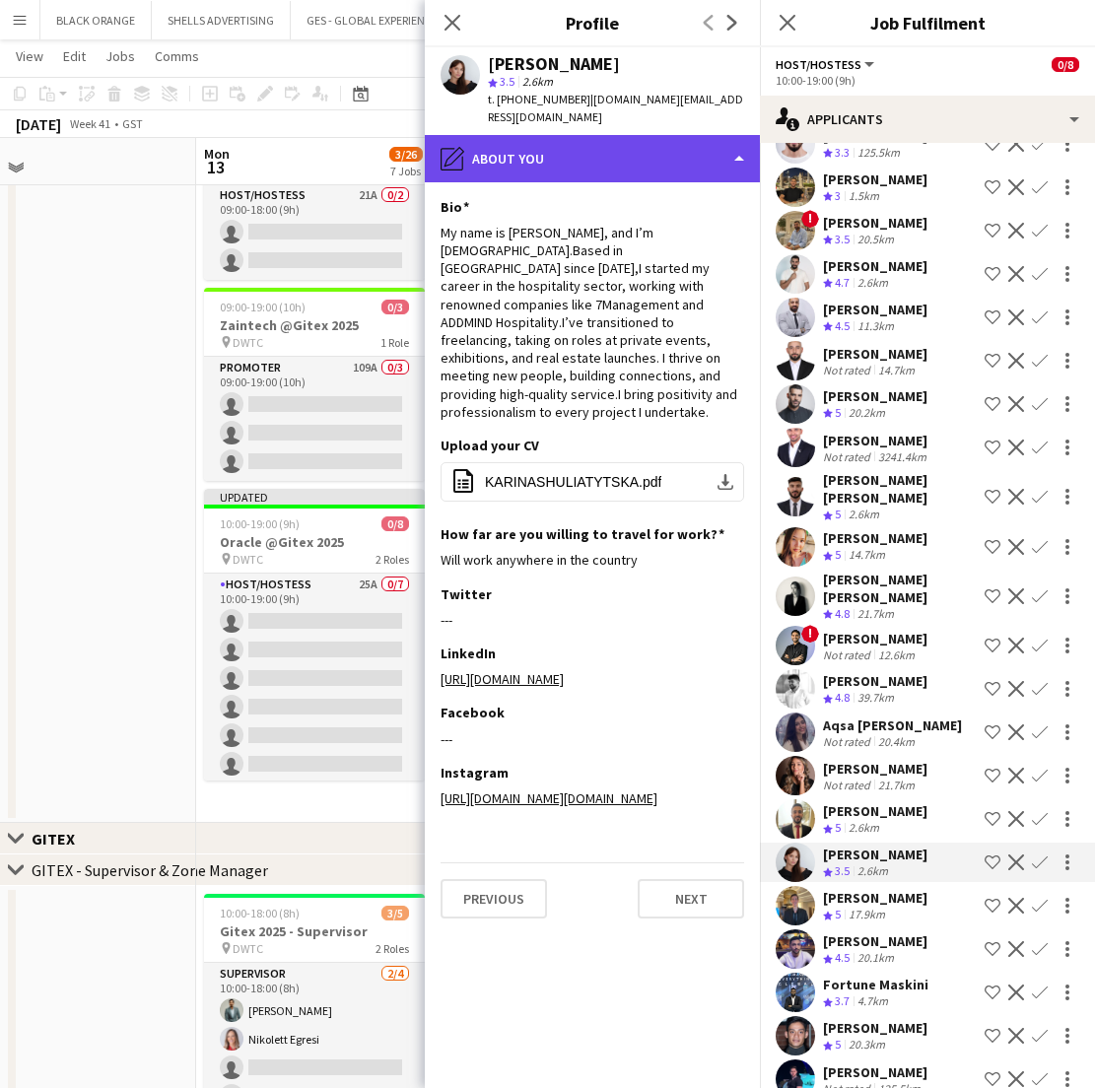
click at [689, 135] on div "pencil4 About you" at bounding box center [592, 158] width 335 height 47
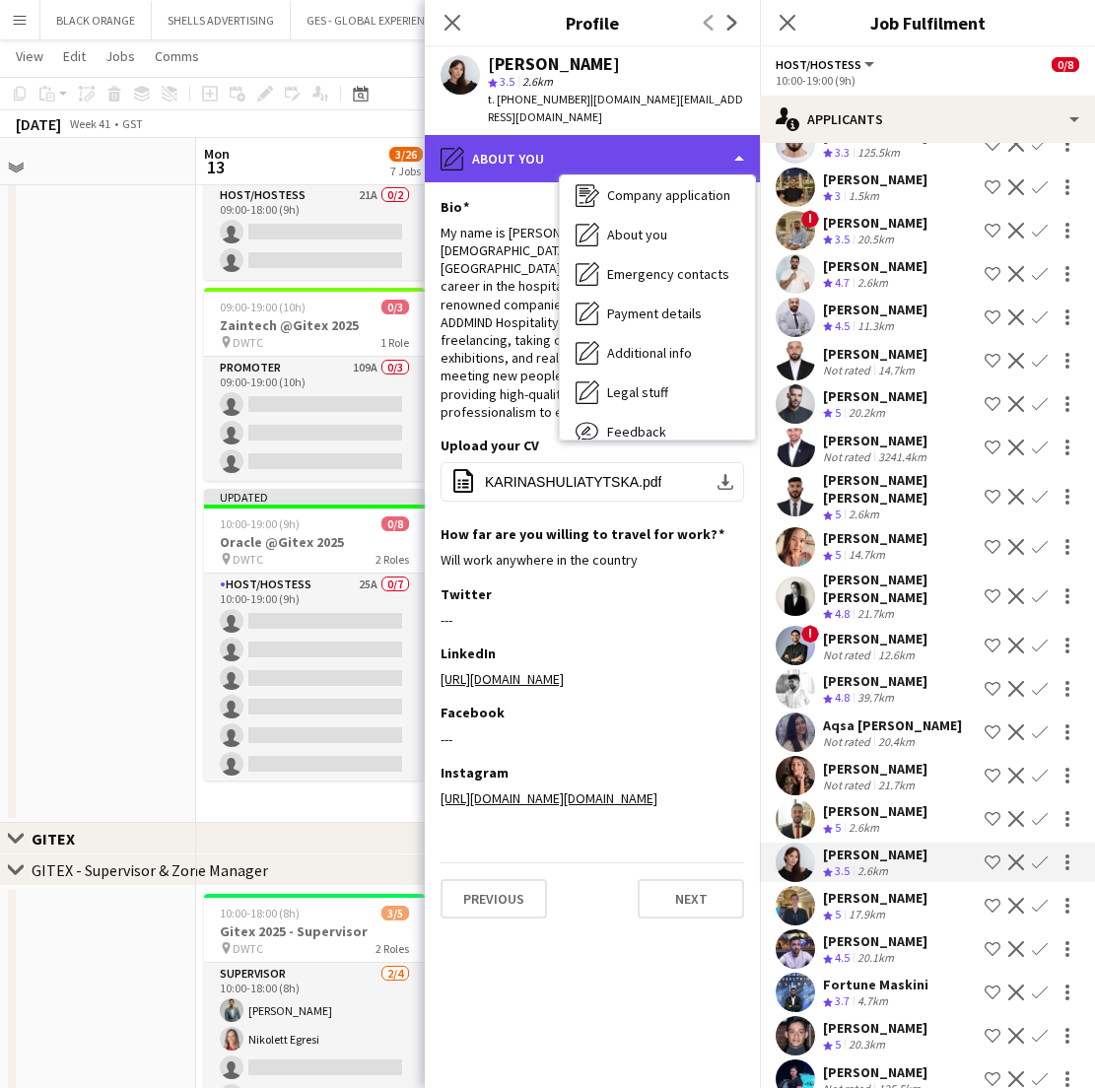
click at [527, 135] on div "pencil4 About you" at bounding box center [592, 158] width 335 height 47
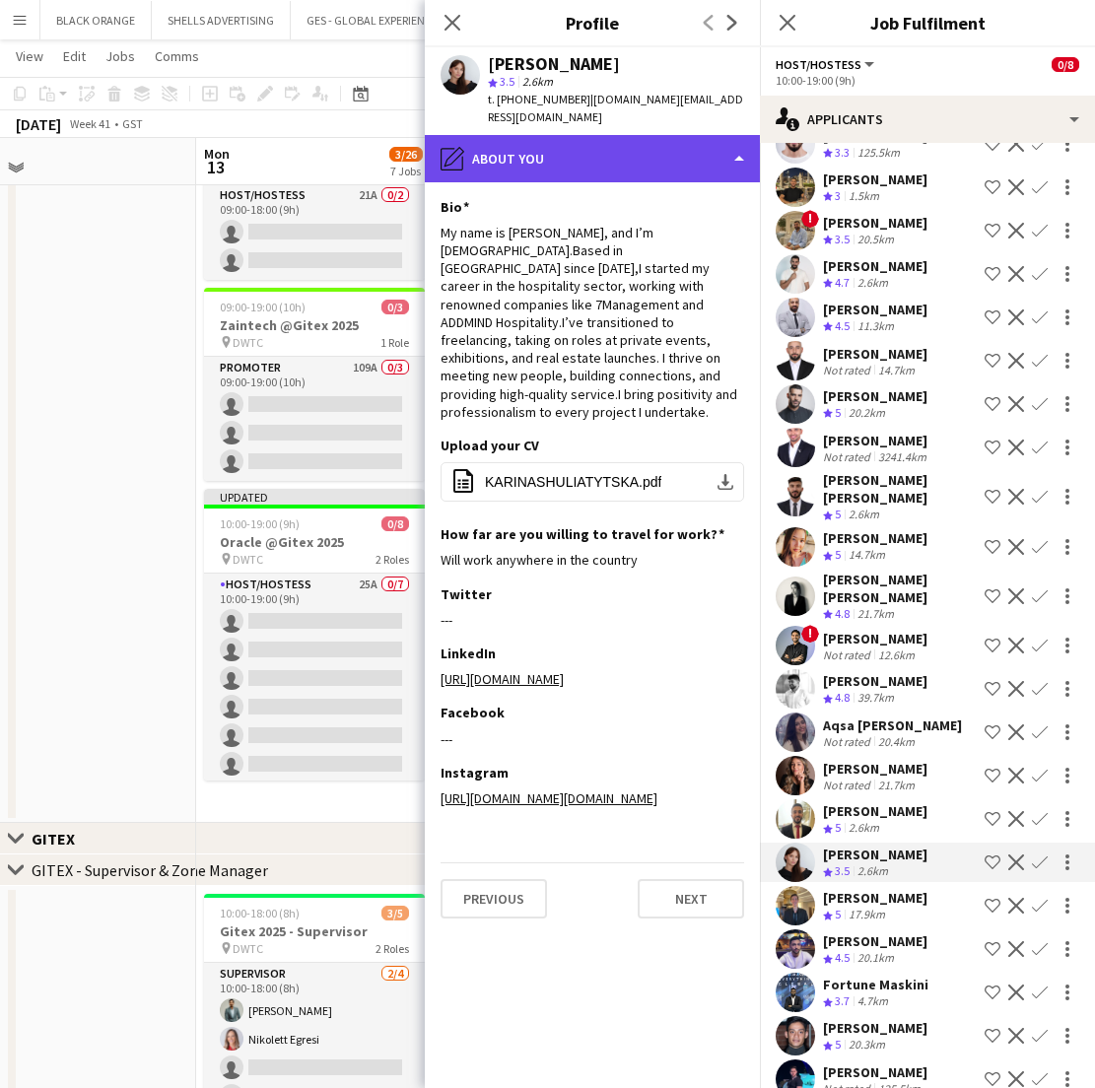
click at [526, 135] on div "pencil4 About you" at bounding box center [592, 158] width 335 height 47
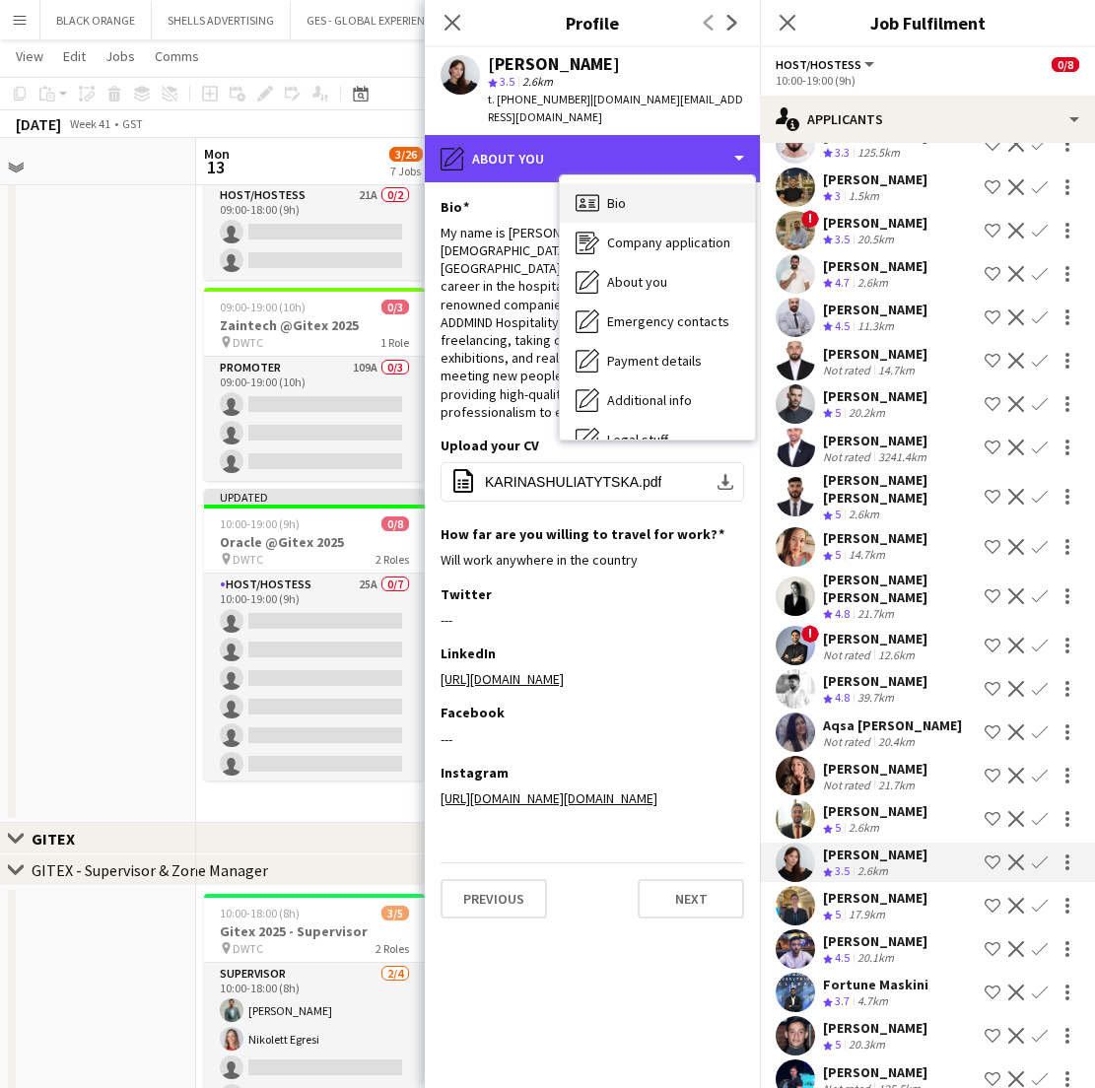
scroll to position [0, 0]
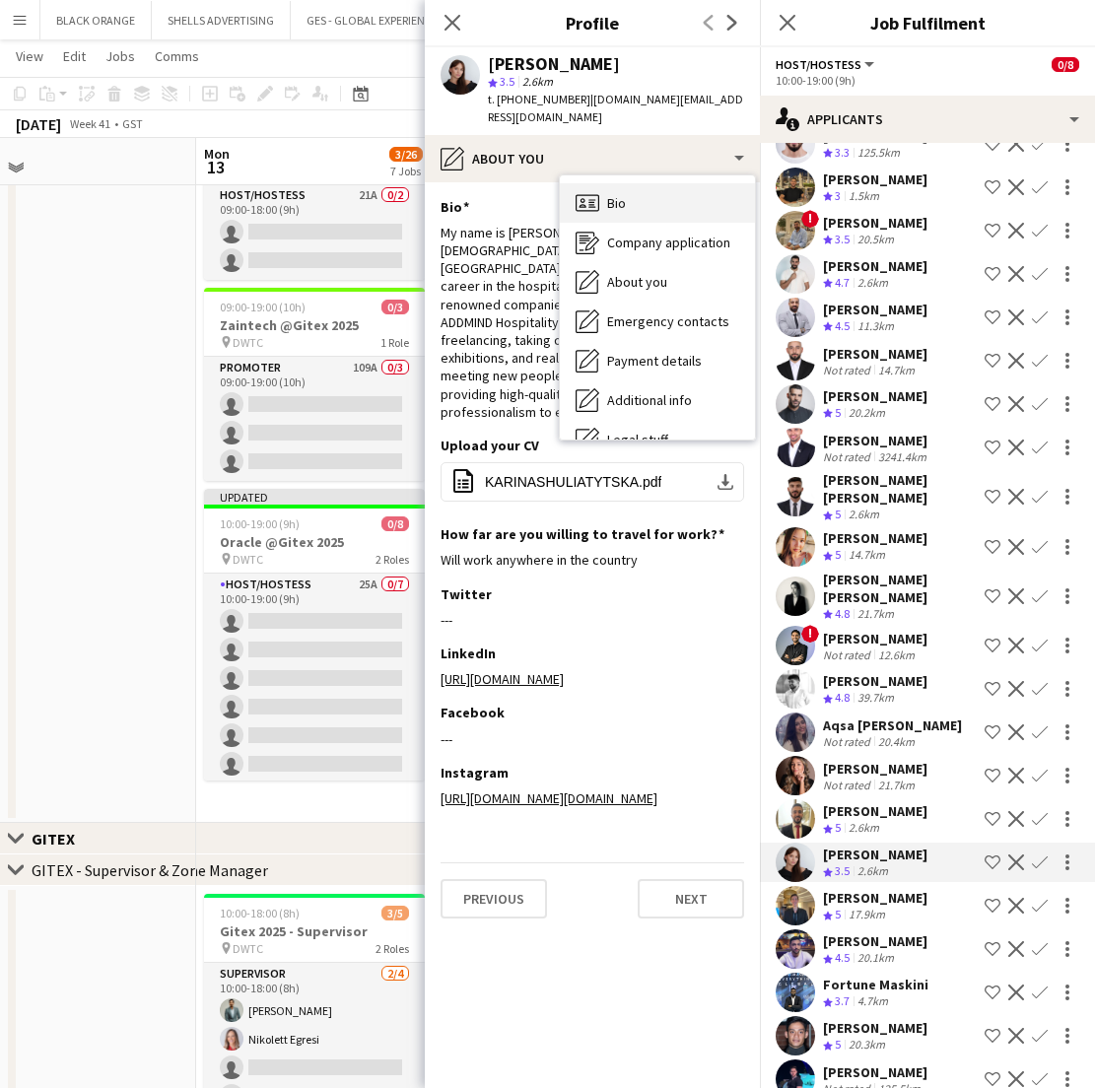
click at [608, 194] on span "Bio" at bounding box center [616, 203] width 19 height 18
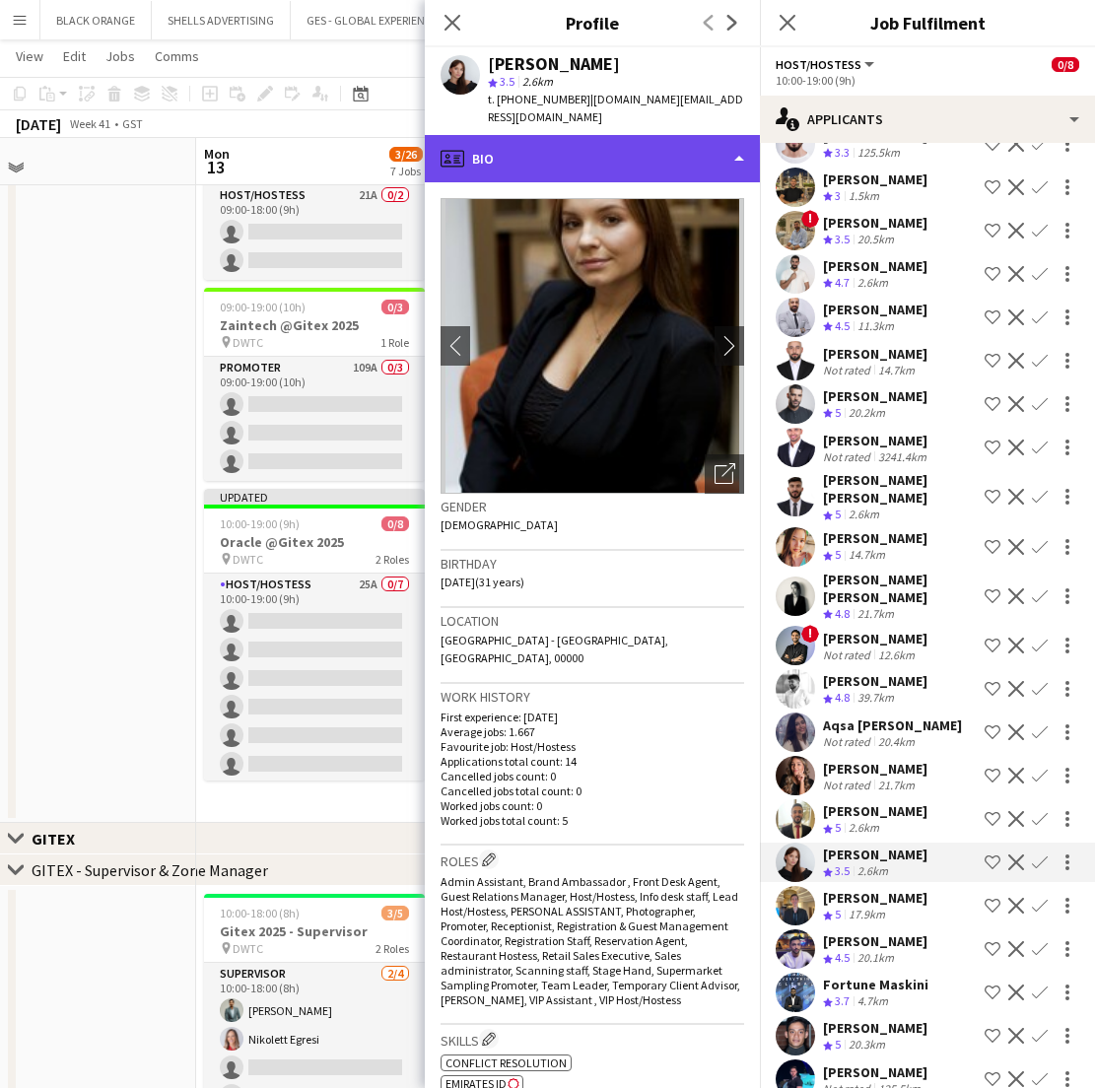
click at [683, 146] on div "profile Bio" at bounding box center [592, 158] width 335 height 47
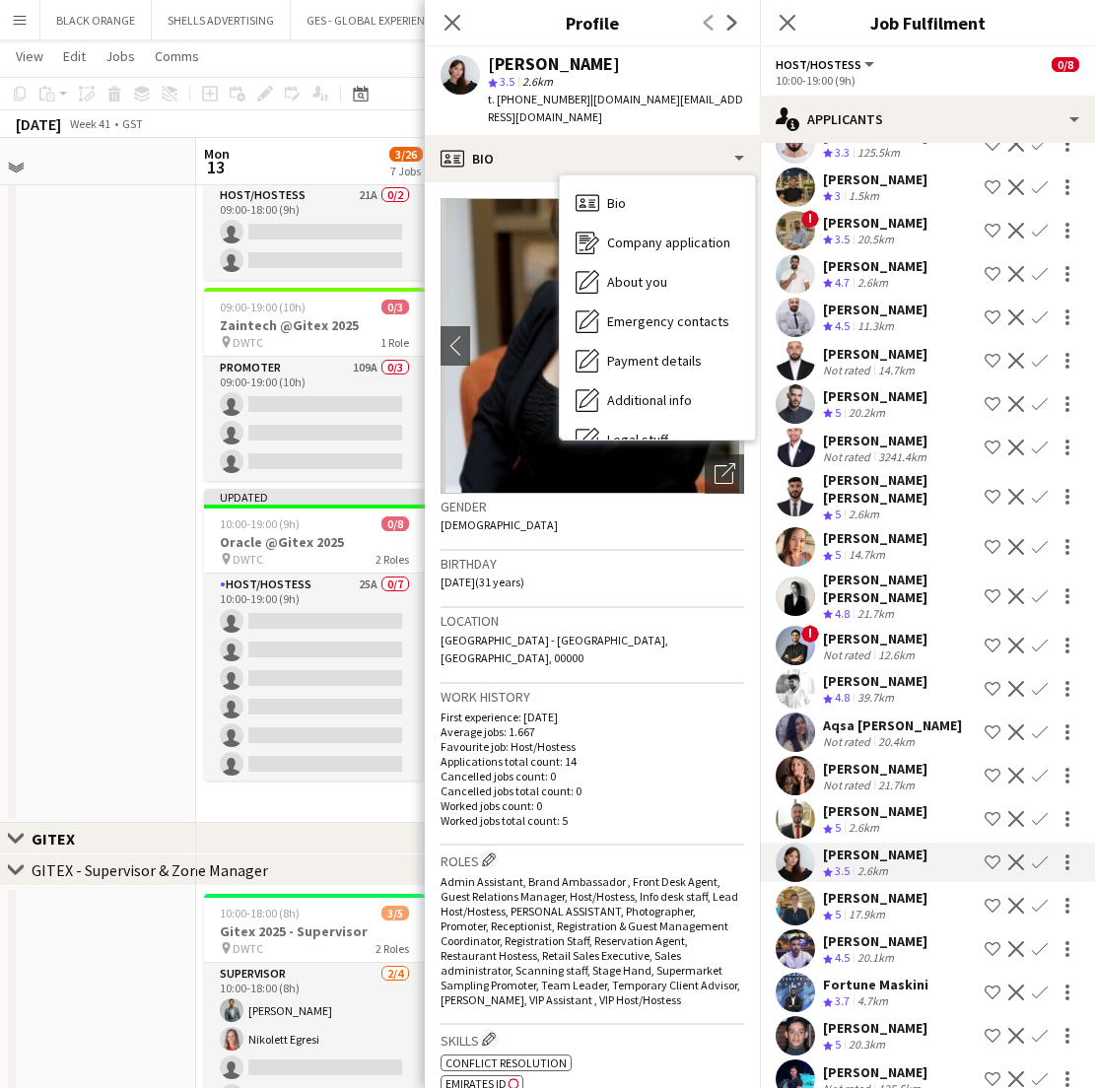
click at [547, 724] on p "Average jobs: 1.667" at bounding box center [591, 731] width 303 height 15
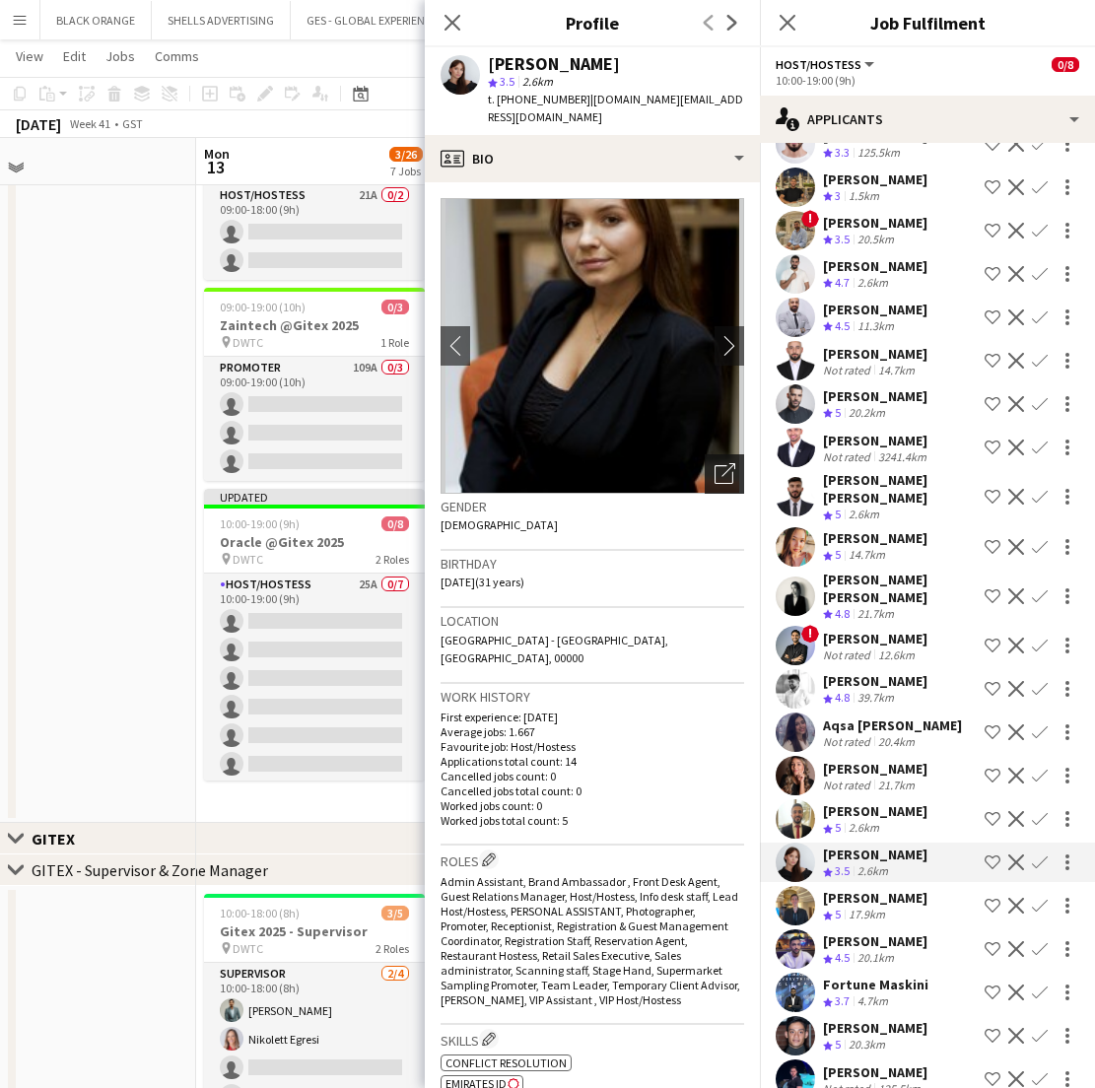
click at [726, 465] on icon at bounding box center [723, 474] width 19 height 19
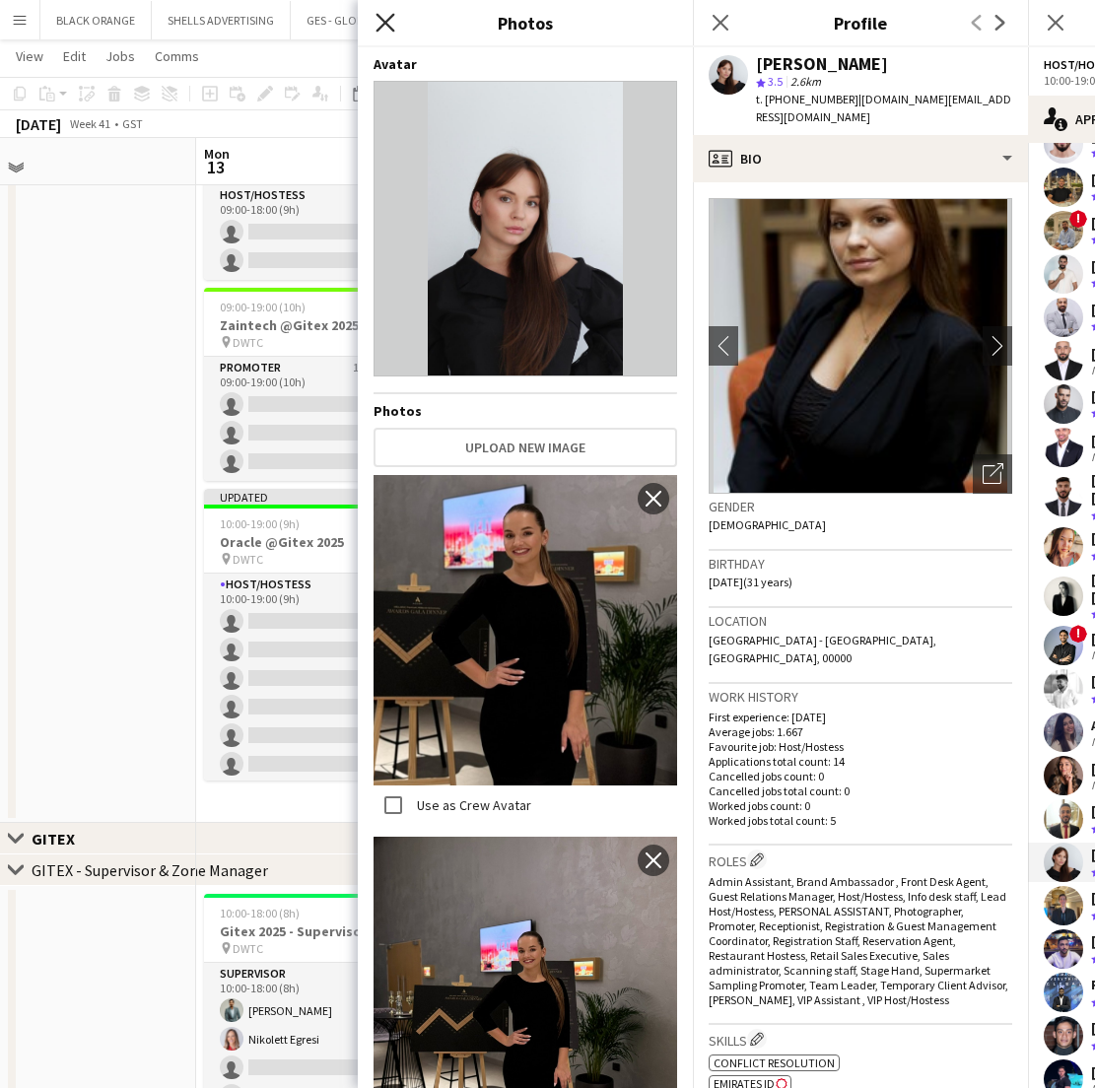
click at [385, 21] on icon "Close pop-in" at bounding box center [384, 22] width 19 height 19
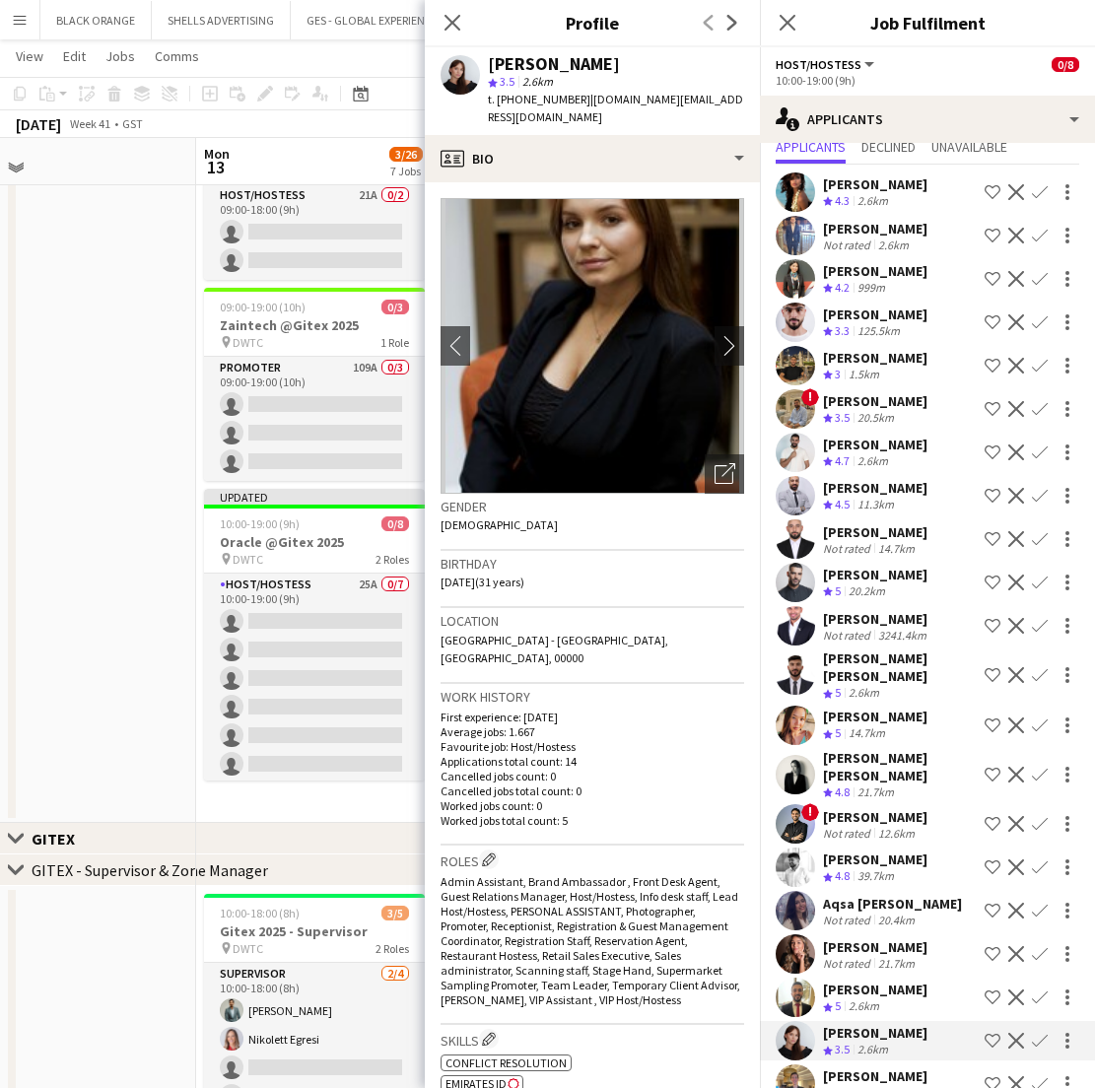
scroll to position [60, 0]
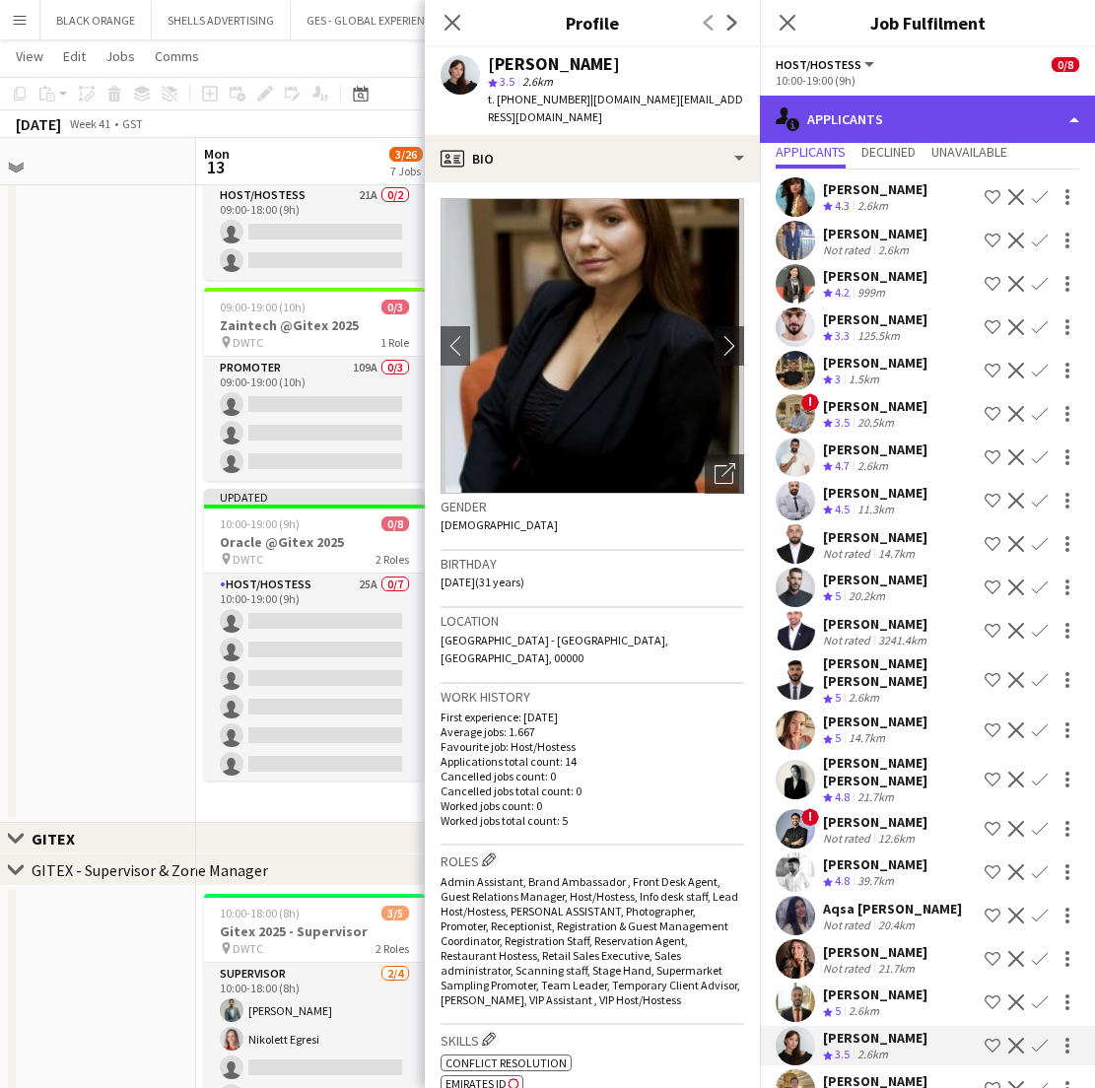
click at [963, 124] on div "single-neutral-actions-information Applicants" at bounding box center [927, 119] width 335 height 47
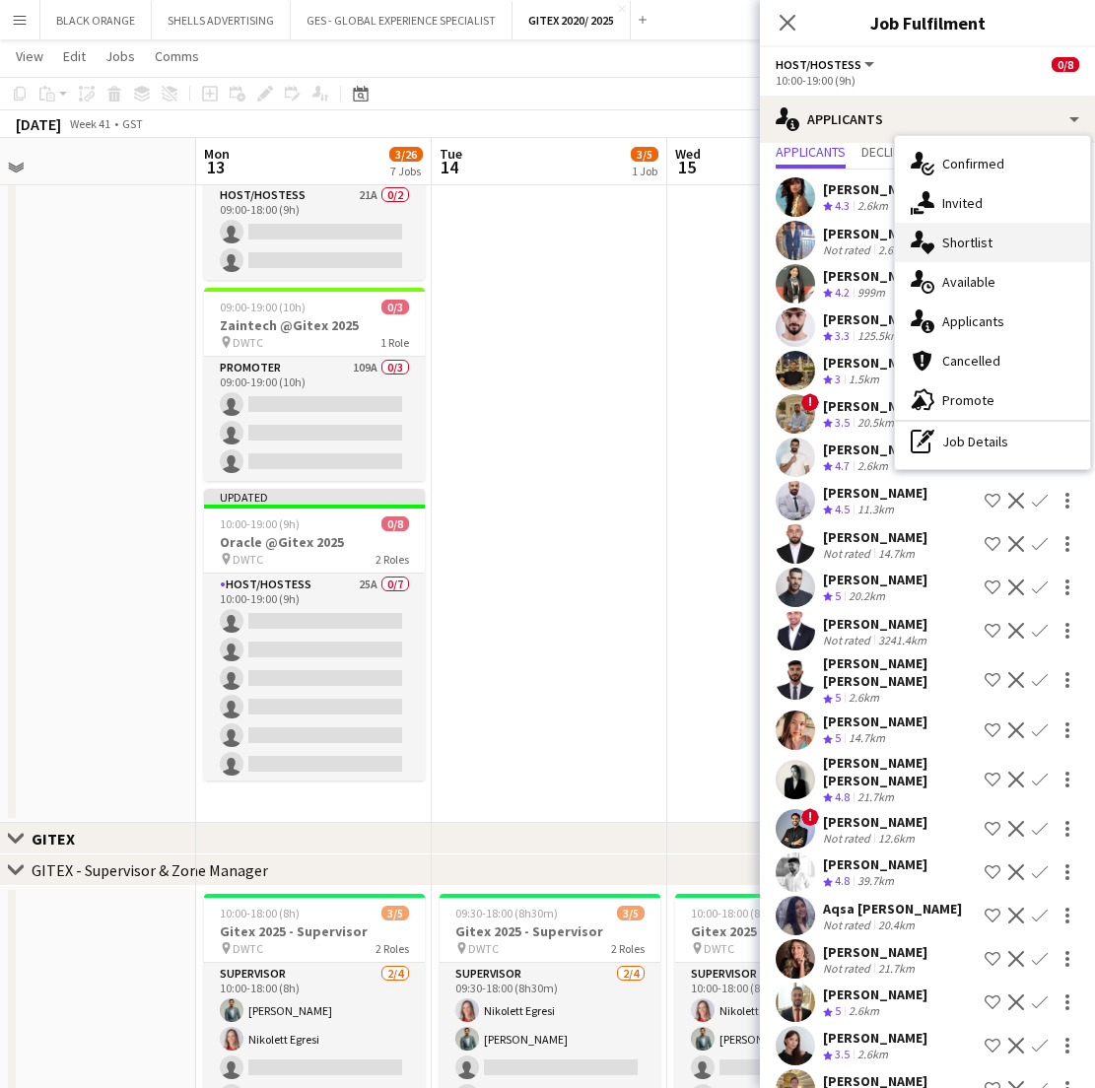
click at [962, 249] on span "Shortlist" at bounding box center [967, 242] width 50 height 18
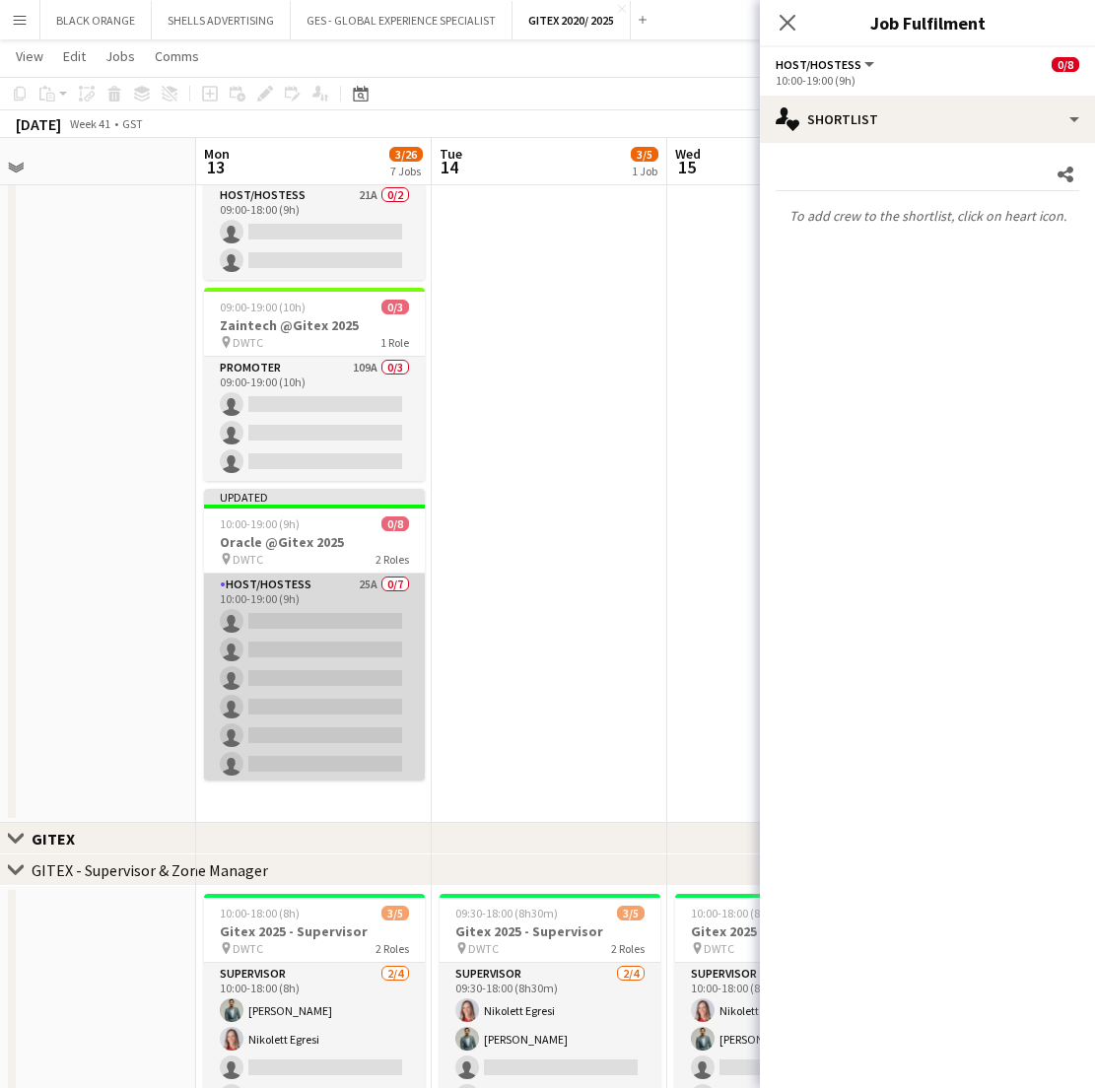
click at [285, 638] on app-card-role "Host/Hostess 25A 0/7 10:00-19:00 (9h) single-neutral-actions single-neutral-act…" at bounding box center [314, 692] width 221 height 238
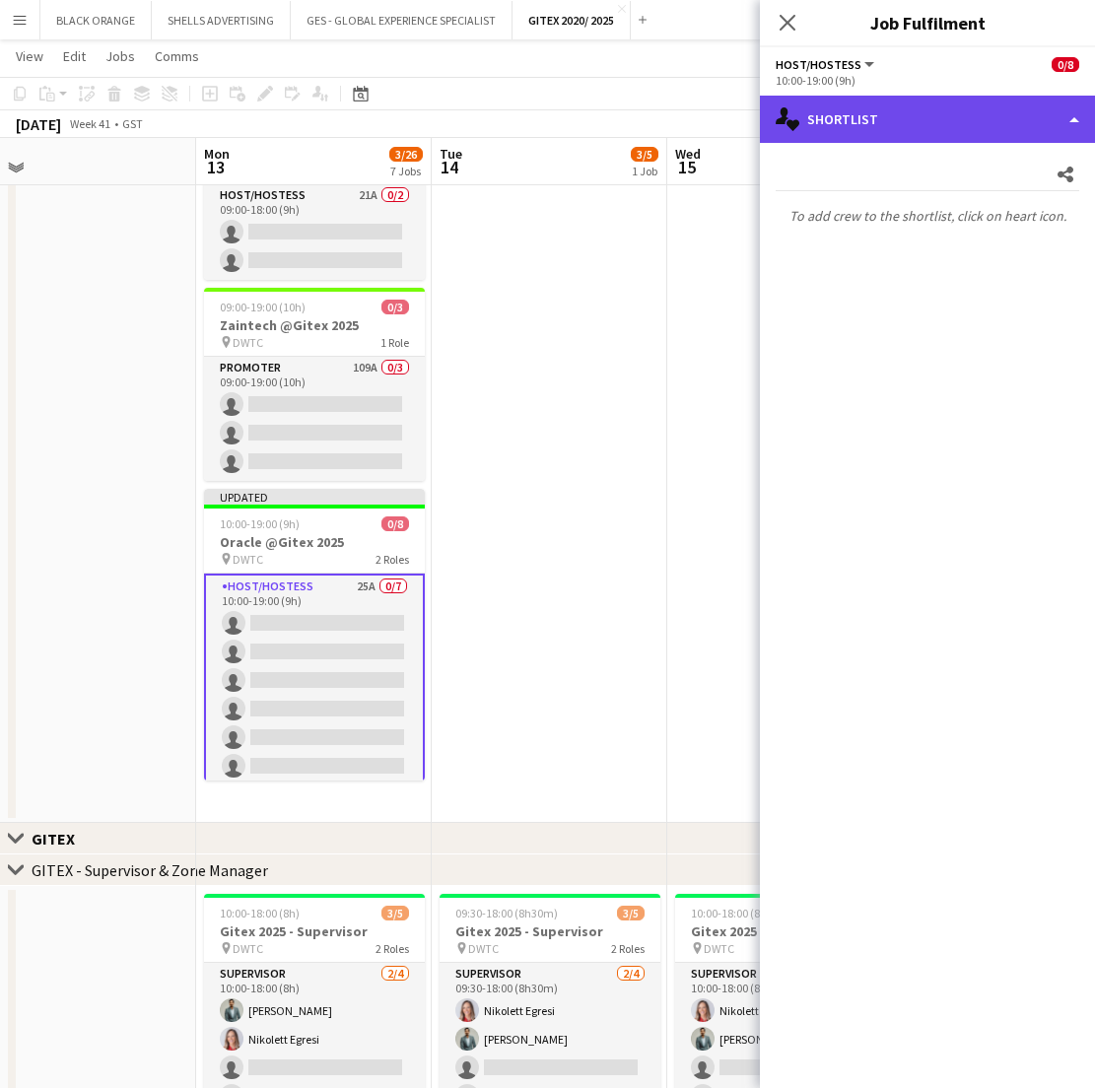
click at [958, 120] on div "single-neutral-actions-heart Shortlist" at bounding box center [927, 119] width 335 height 47
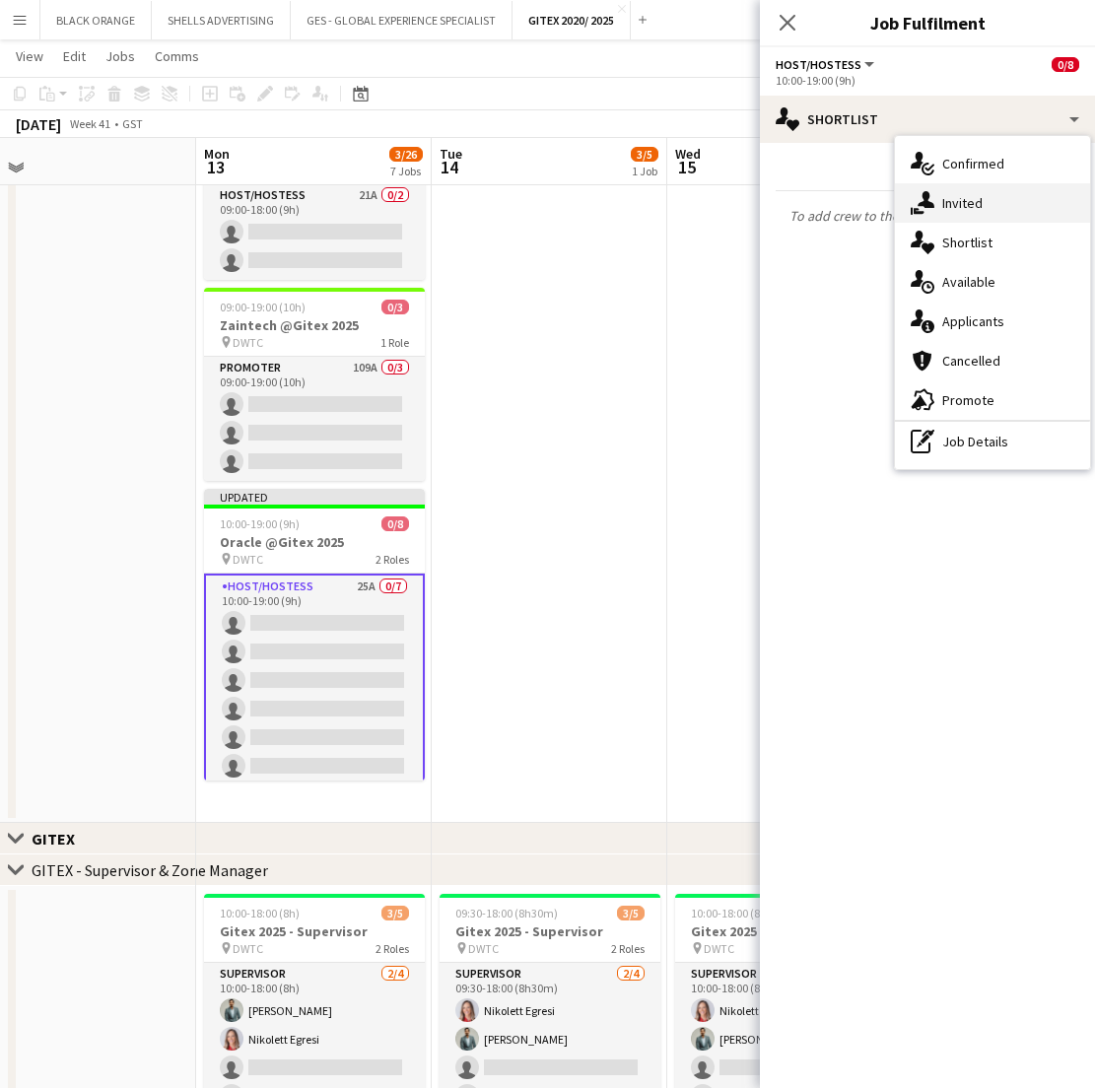
click at [969, 201] on span "Invited" at bounding box center [962, 203] width 40 height 18
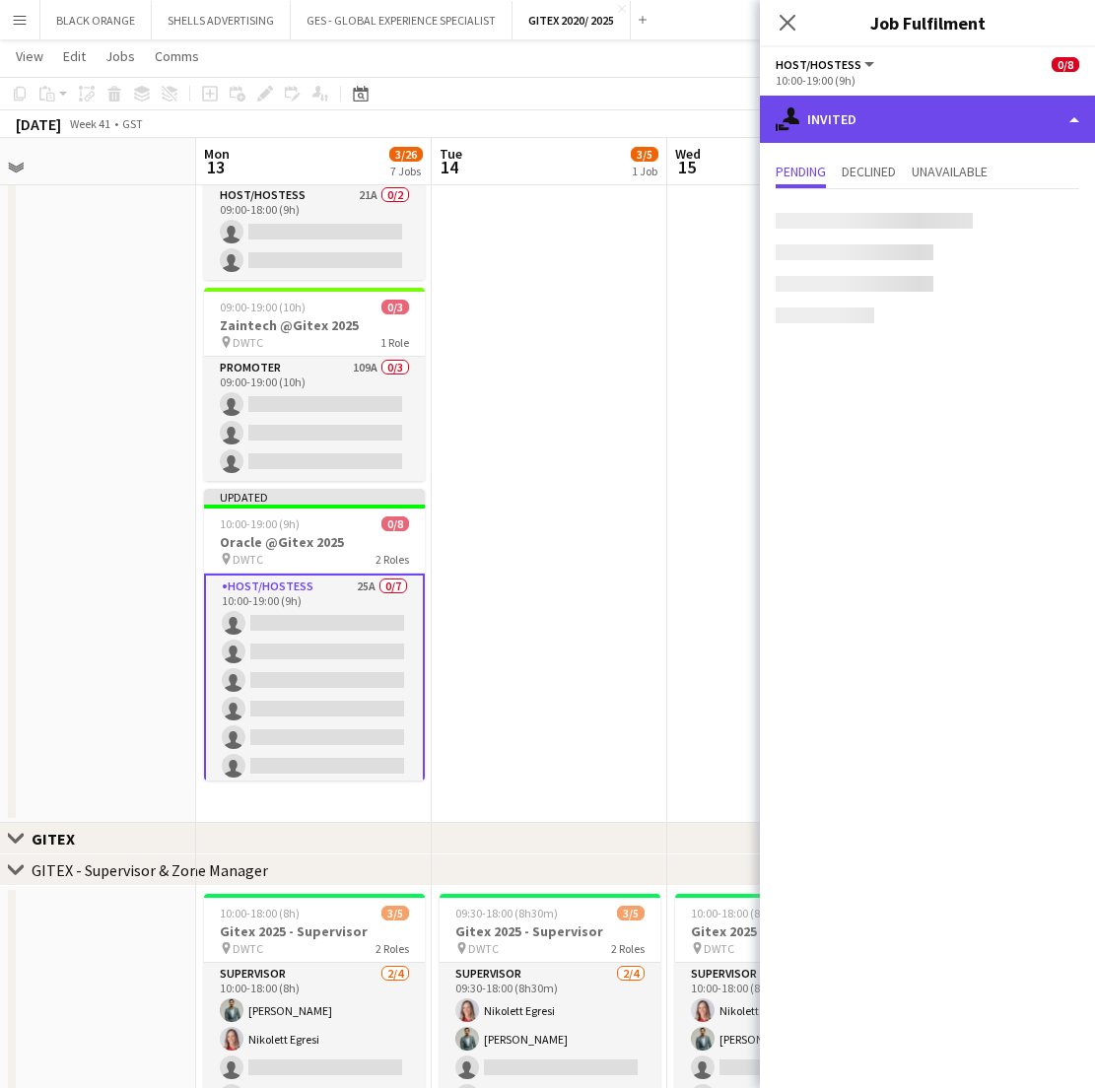
click at [923, 125] on div "single-neutral-actions-share-1 Invited" at bounding box center [927, 119] width 335 height 47
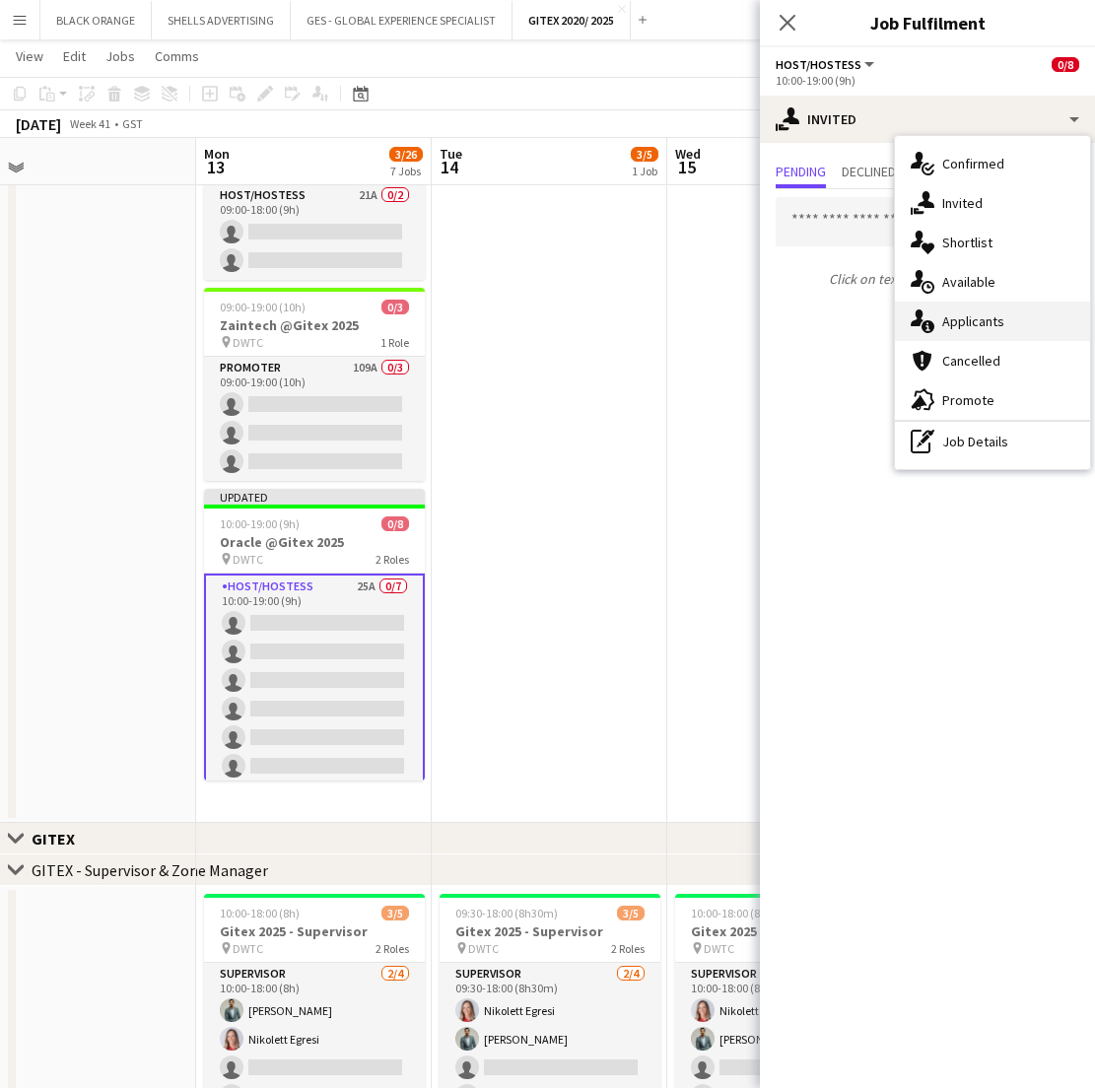
click at [963, 318] on span "Applicants" at bounding box center [973, 321] width 62 height 18
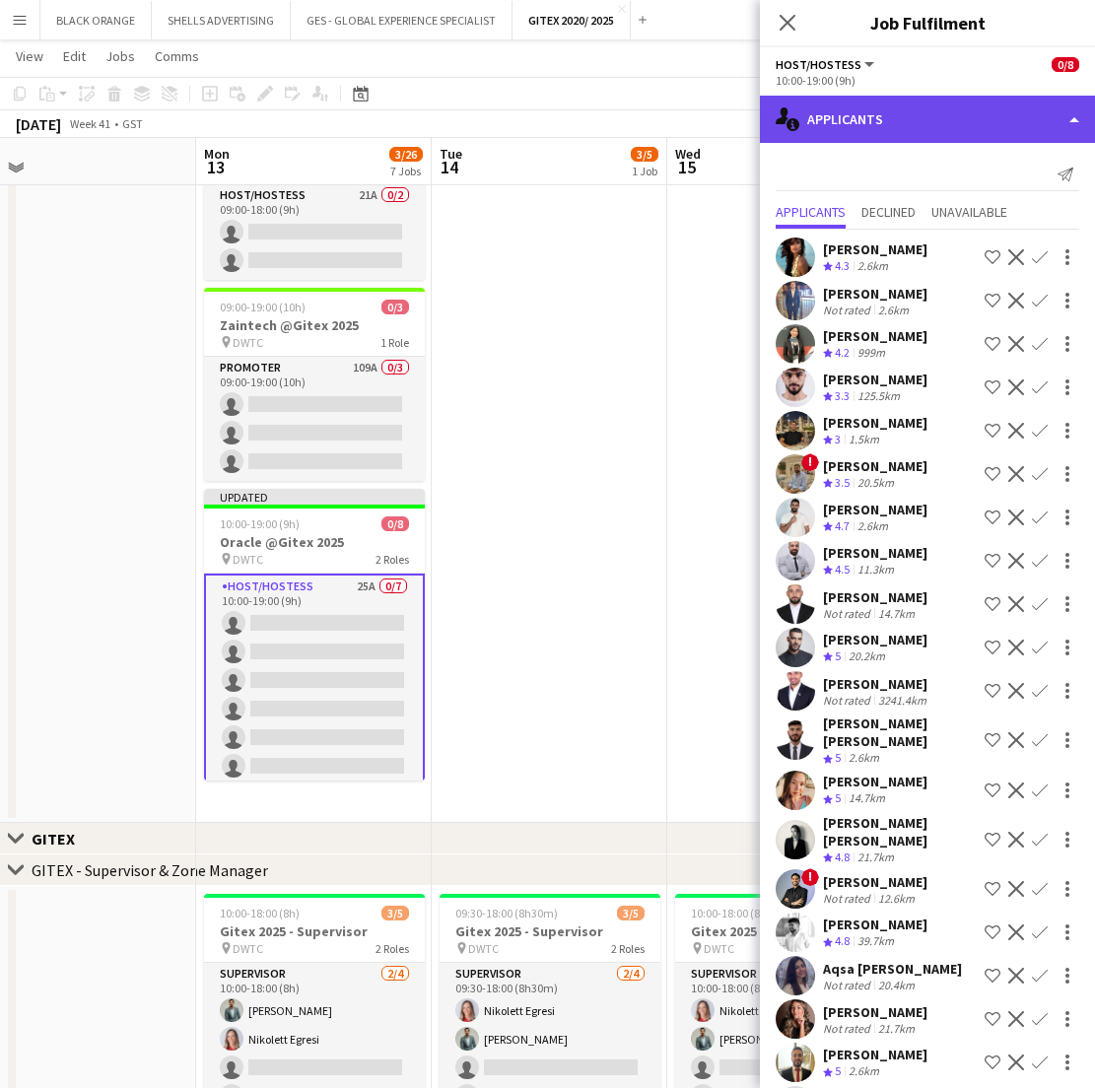
click at [933, 113] on div "single-neutral-actions-information Applicants" at bounding box center [927, 119] width 335 height 47
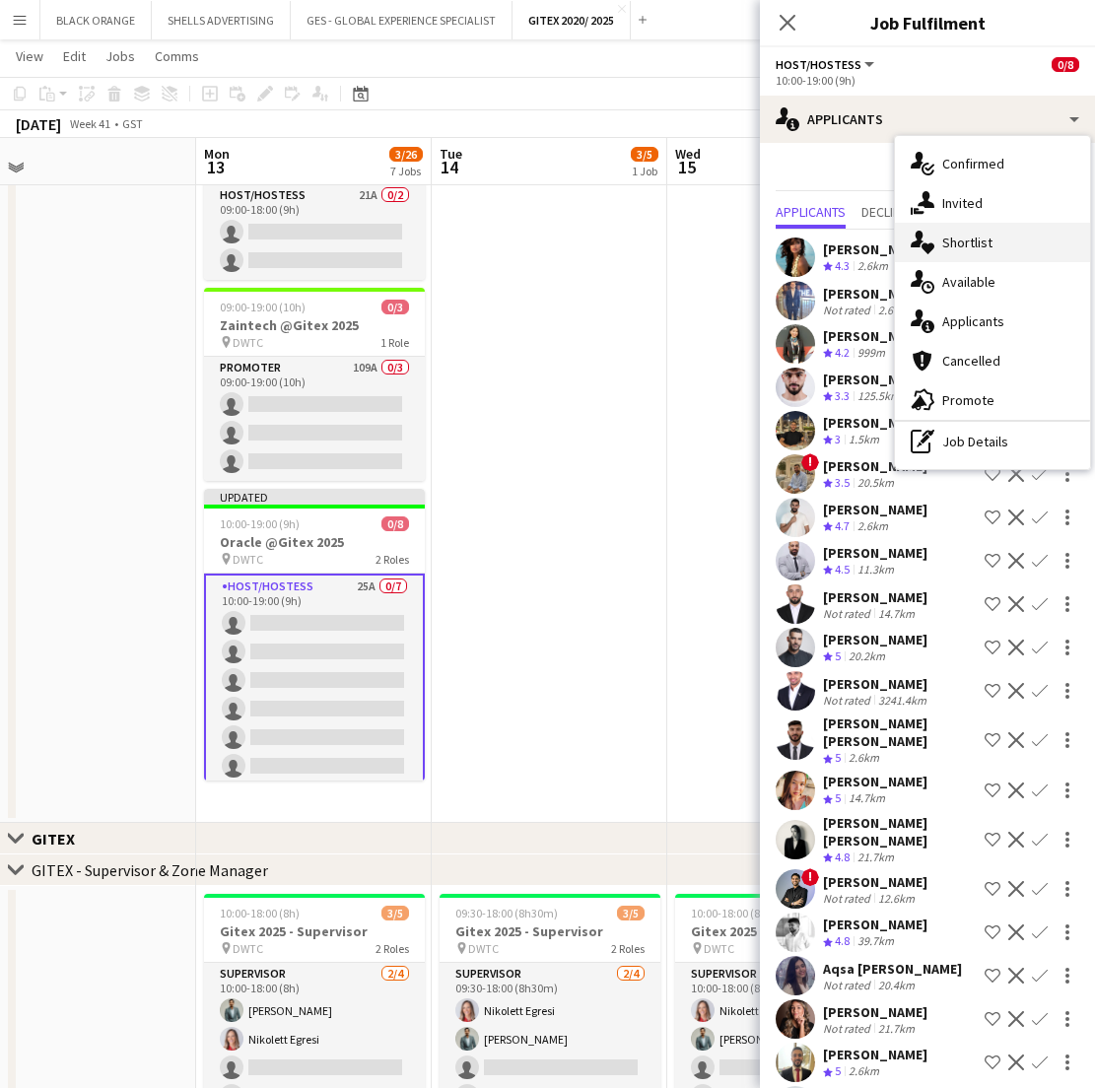
click at [964, 241] on span "Shortlist" at bounding box center [967, 242] width 50 height 18
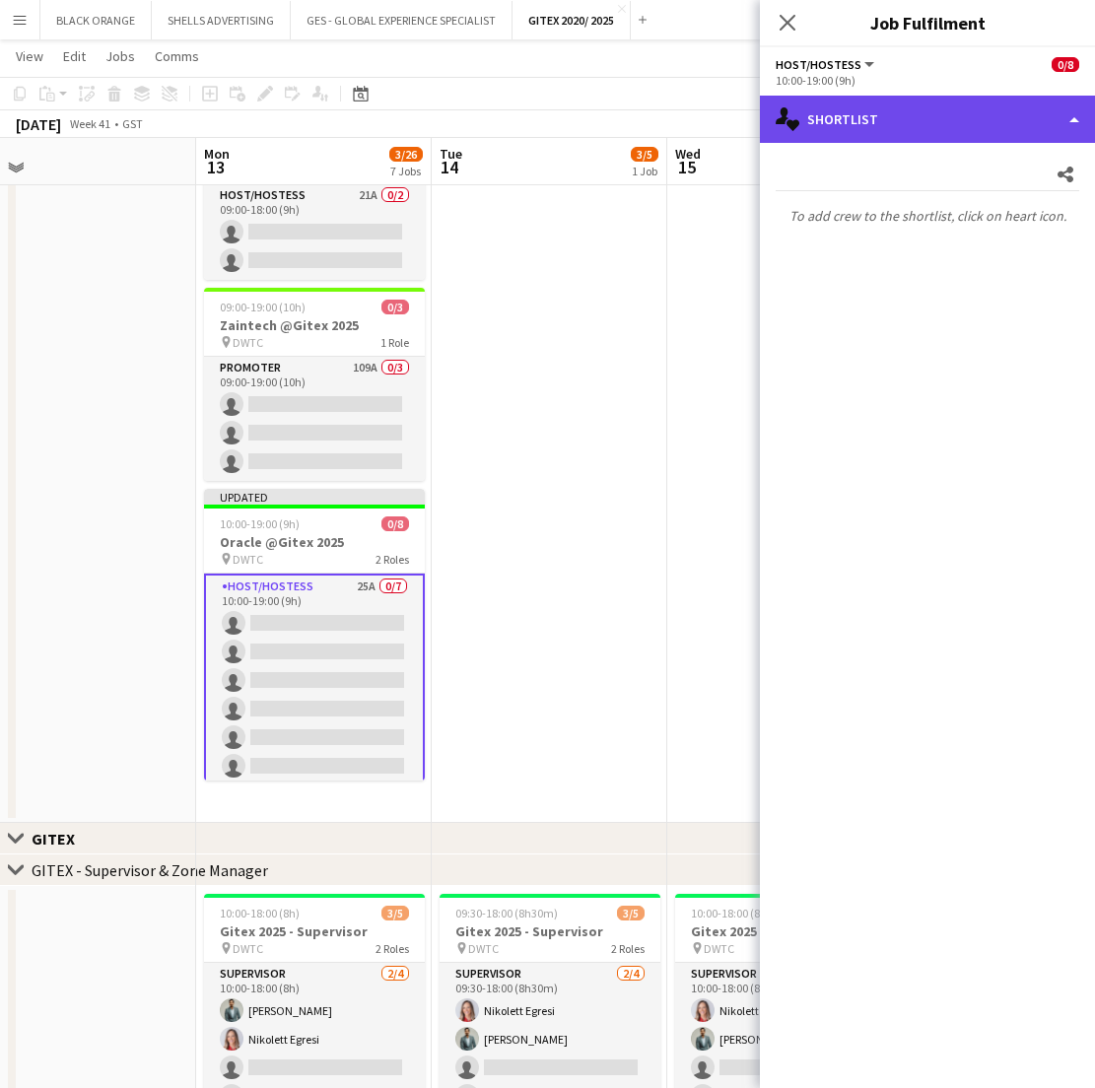
click at [856, 107] on div "single-neutral-actions-heart Shortlist" at bounding box center [927, 119] width 335 height 47
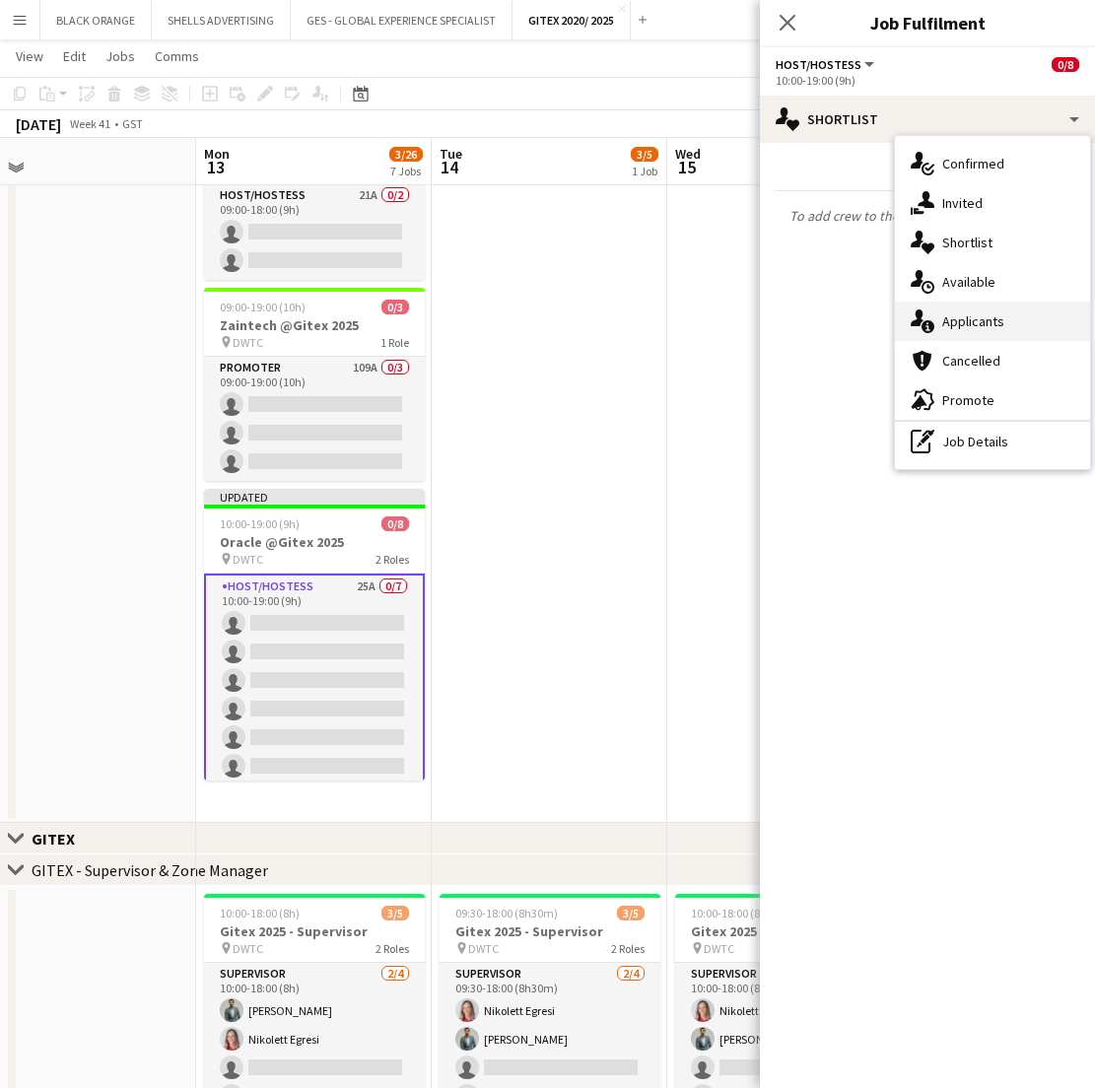
click at [959, 317] on span "Applicants" at bounding box center [973, 321] width 62 height 18
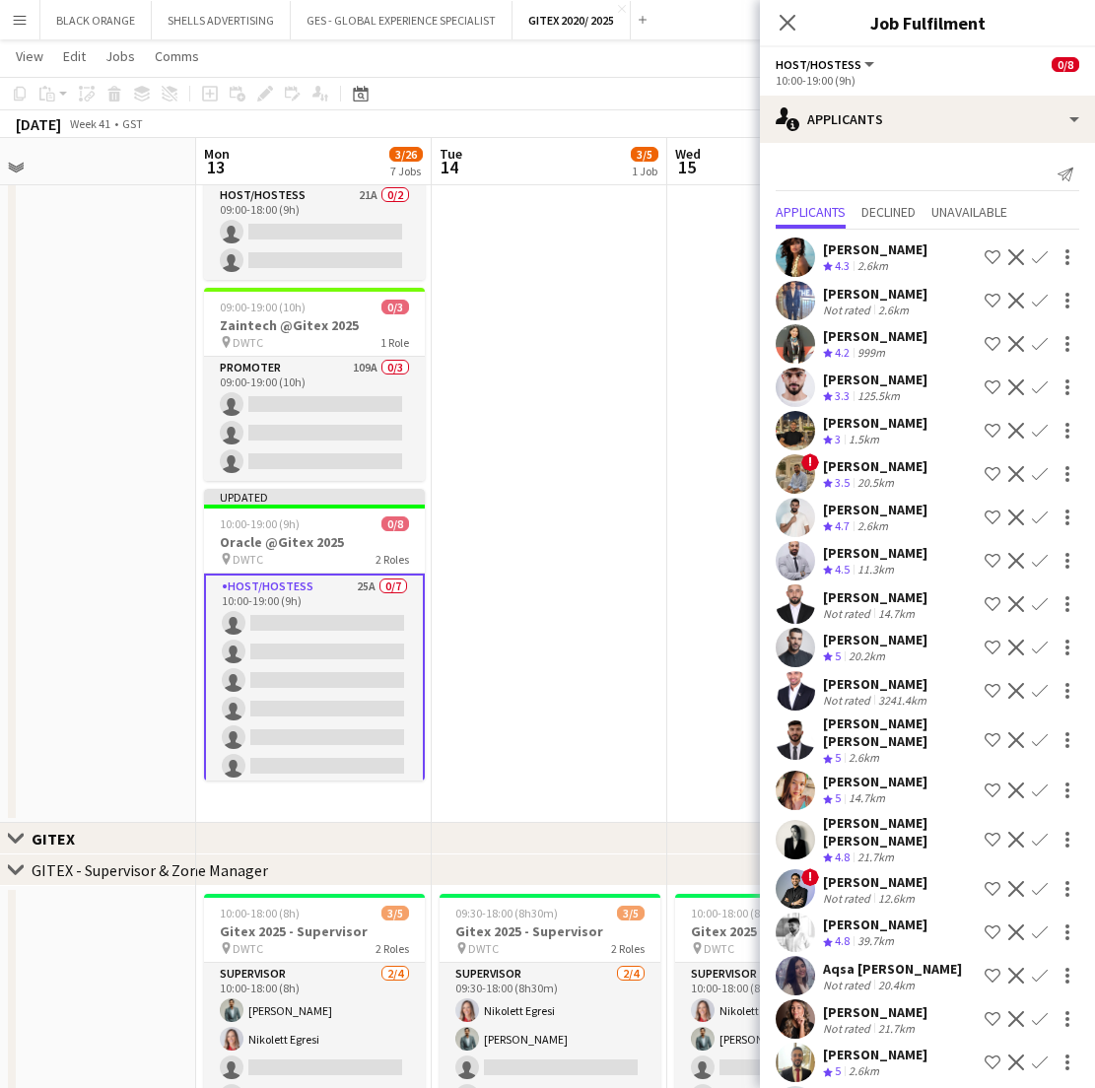
click at [863, 790] on div "14.7km" at bounding box center [866, 798] width 44 height 17
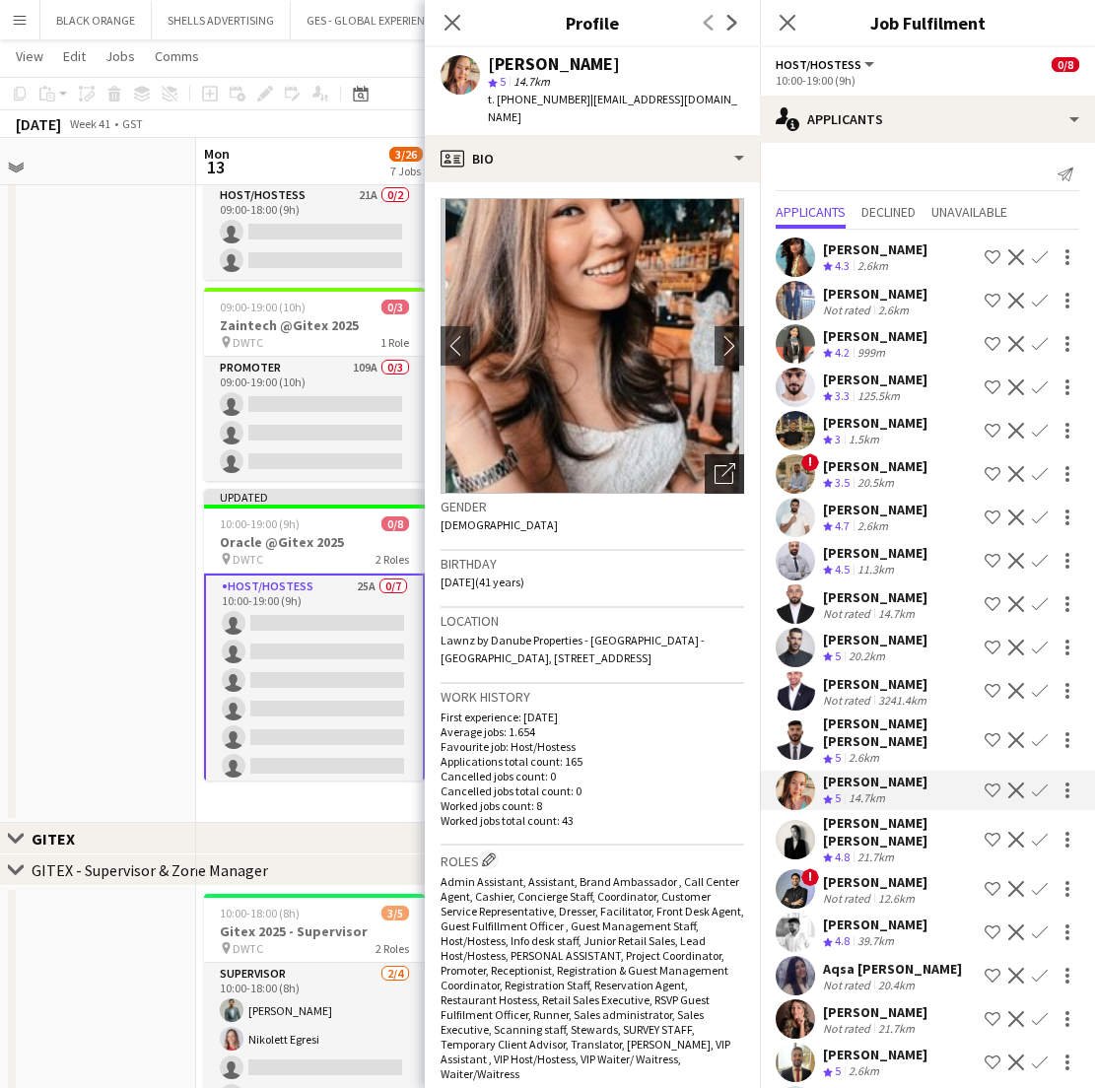
click at [716, 463] on icon "Open photos pop-in" at bounding box center [724, 473] width 21 height 21
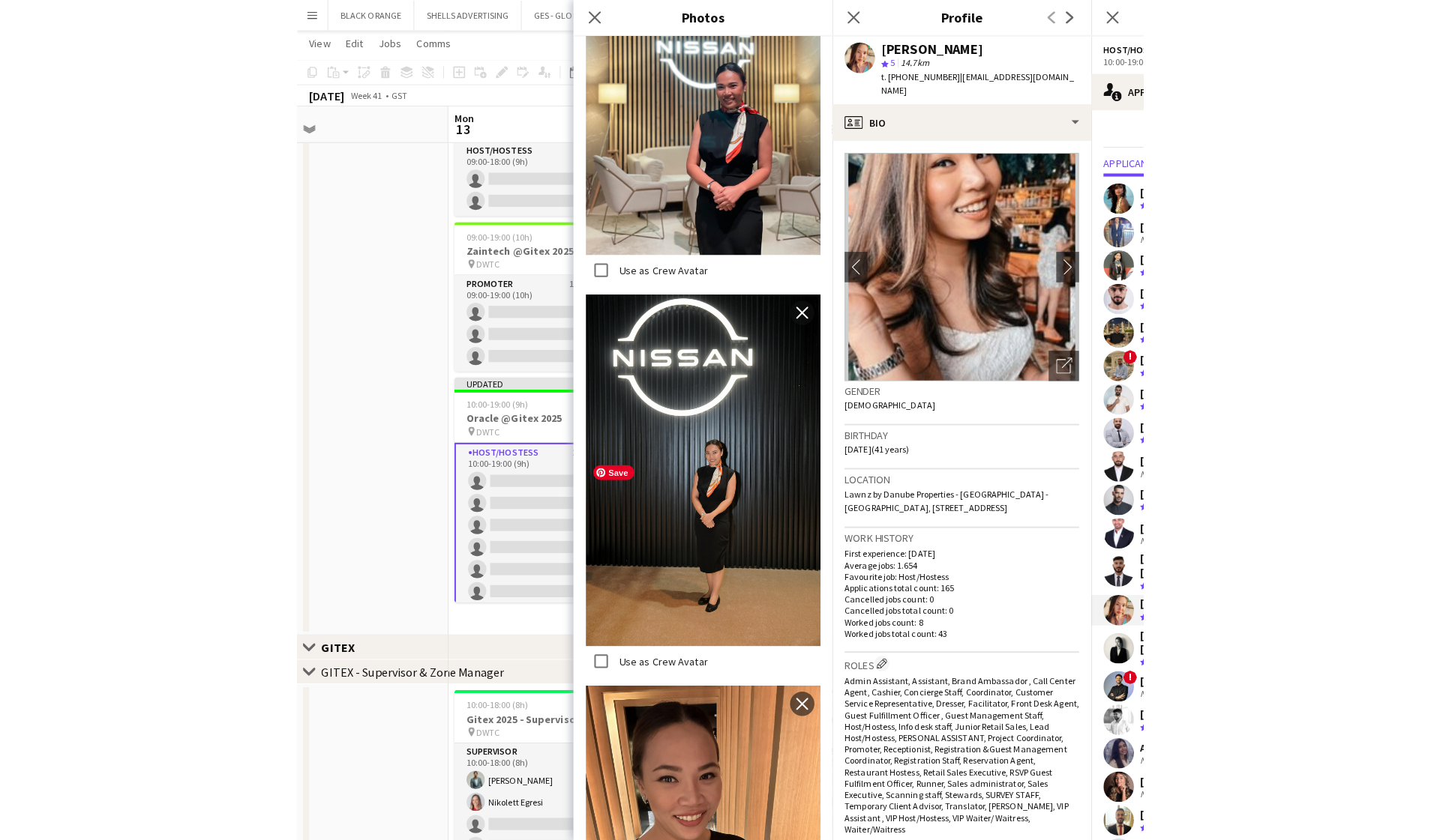
scroll to position [2825, 0]
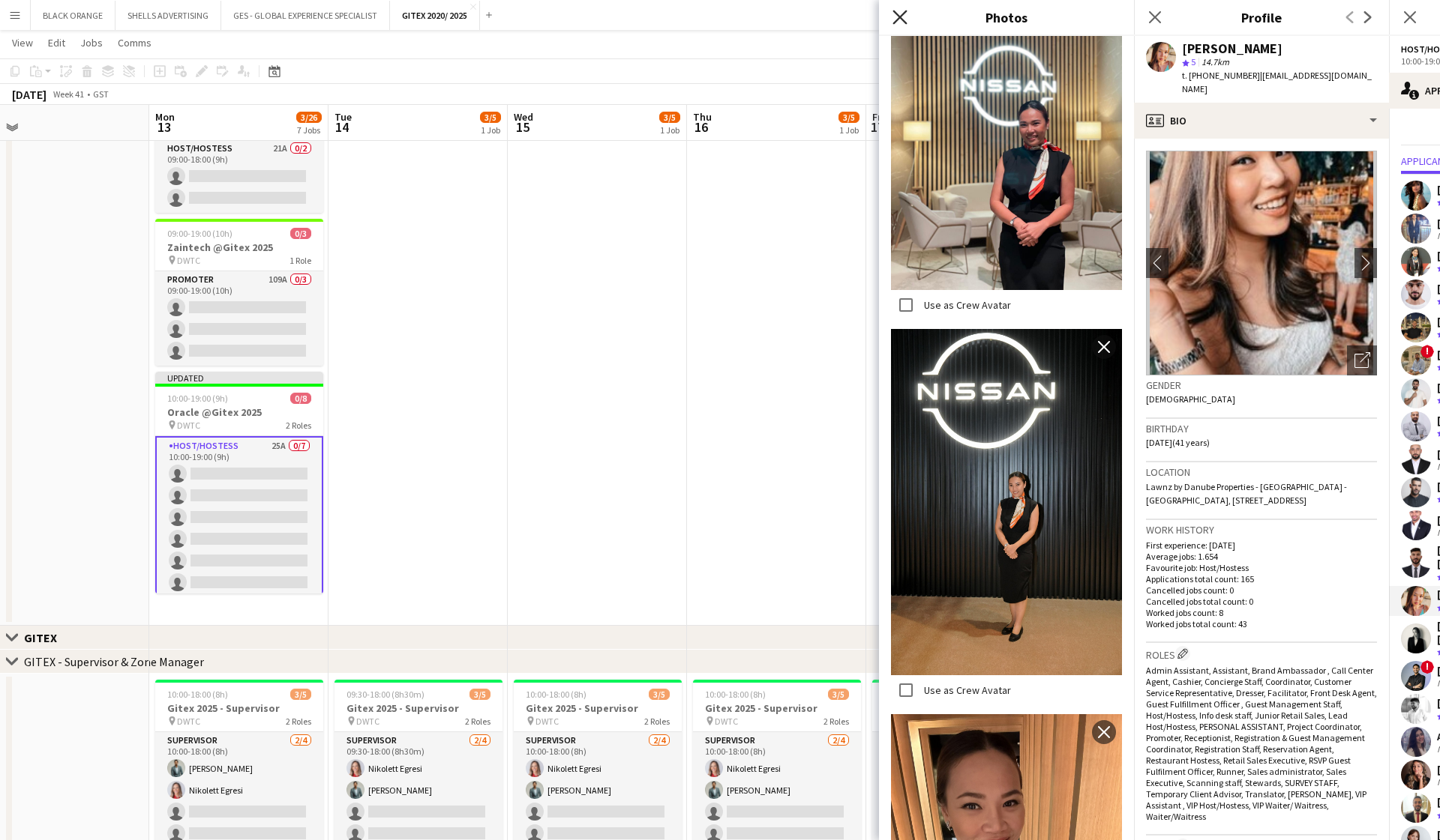
click at [902, 11] on icon "Close pop-in" at bounding box center [899, 17] width 14 height 14
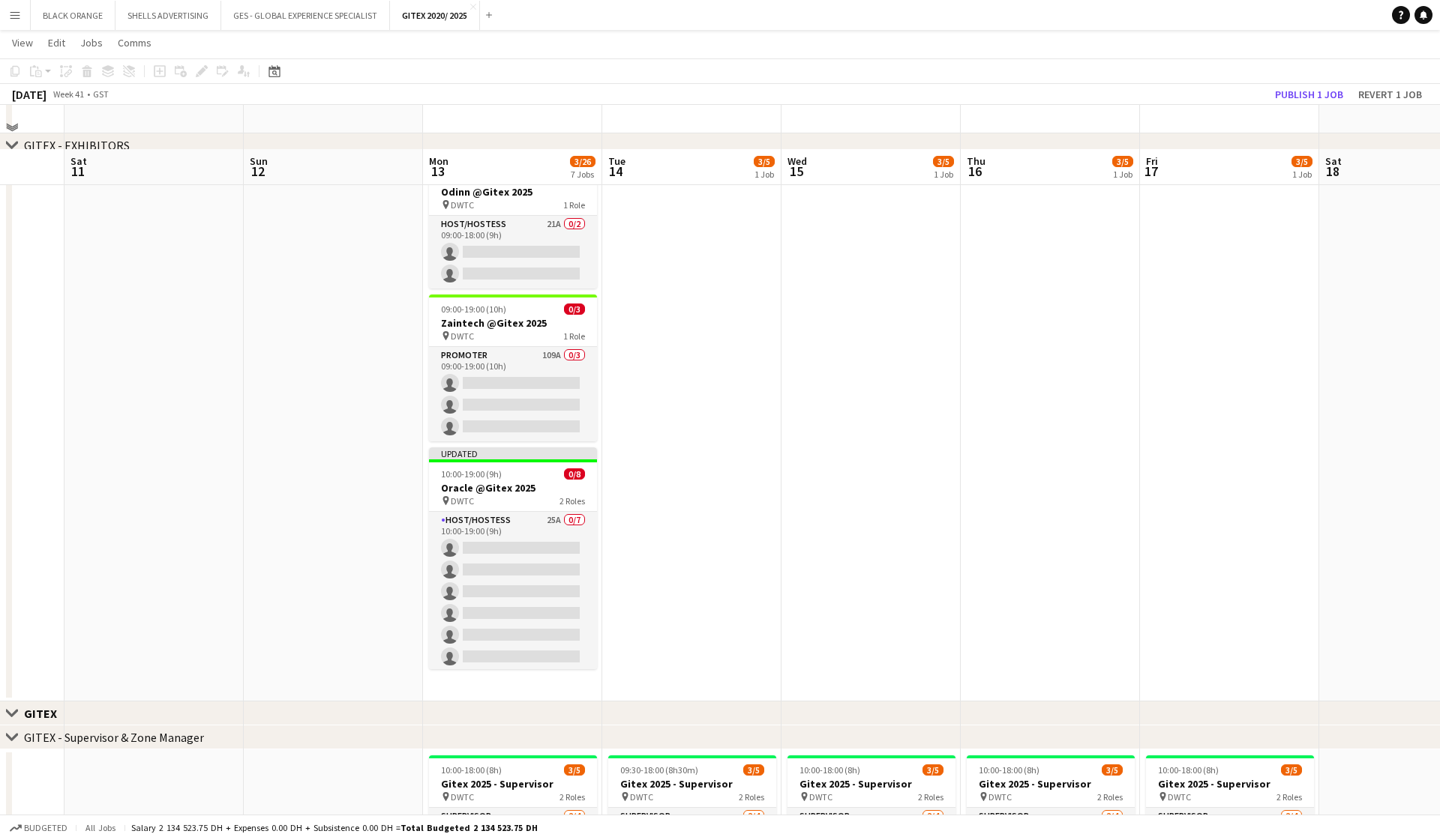
scroll to position [607, 0]
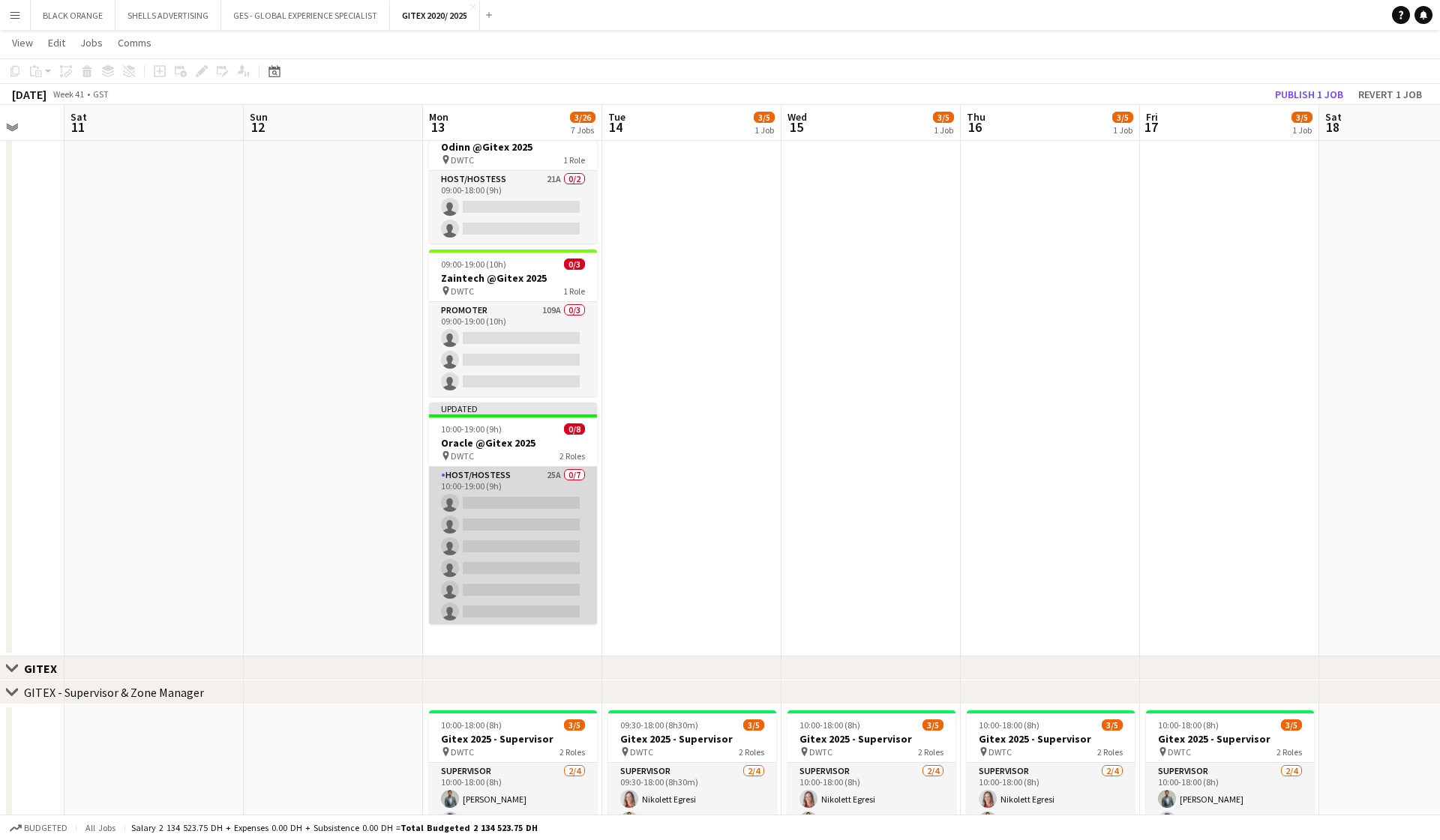
click at [505, 565] on app-card-role "Host/Hostess 25A 0/7 10:00-19:00 (9h) single-neutral-actions single-neutral-act…" at bounding box center [513, 558] width 168 height 181
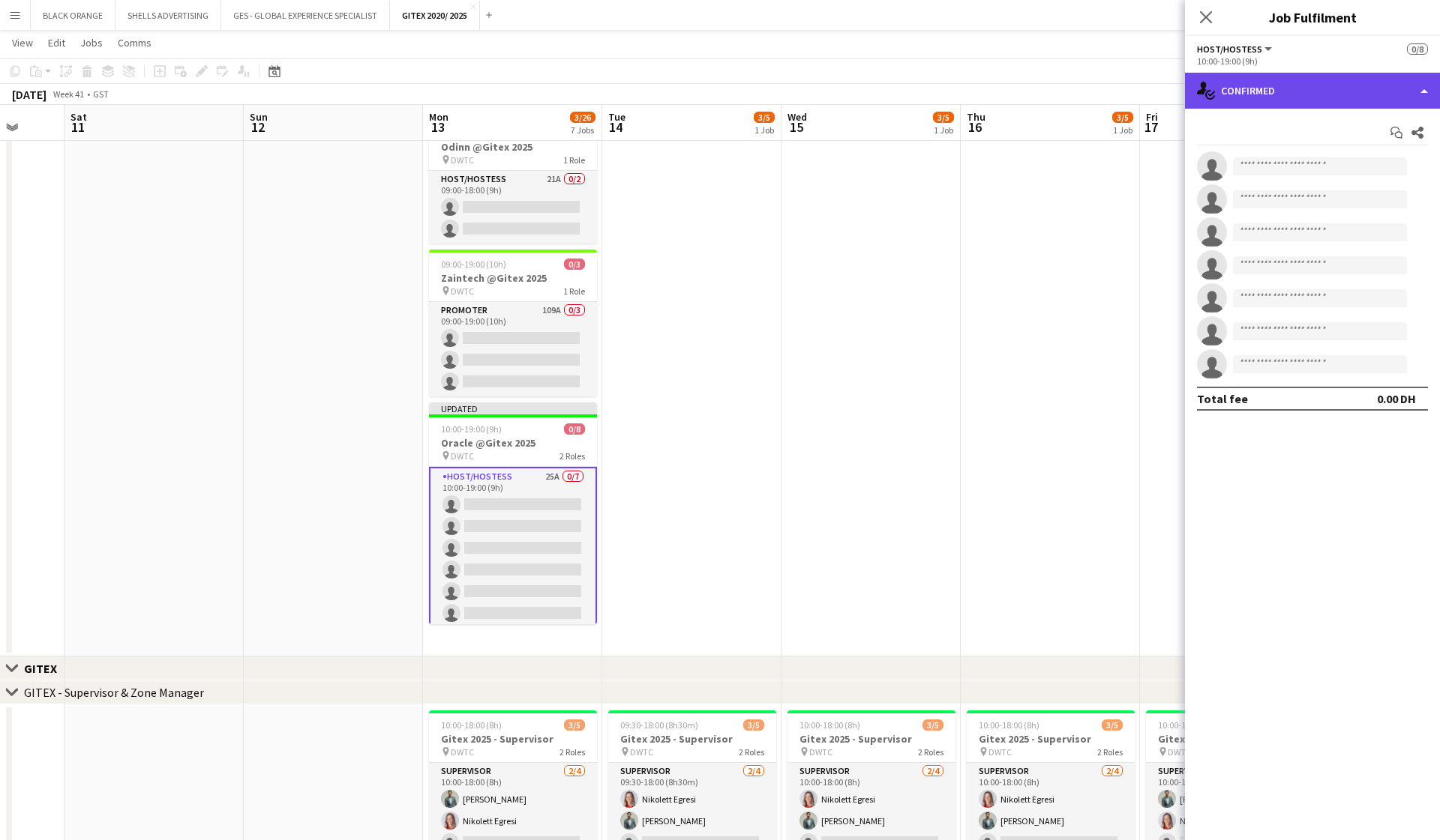
click at [1327, 94] on div "single-neutral-actions-check-2 Confirmed" at bounding box center [1312, 91] width 255 height 36
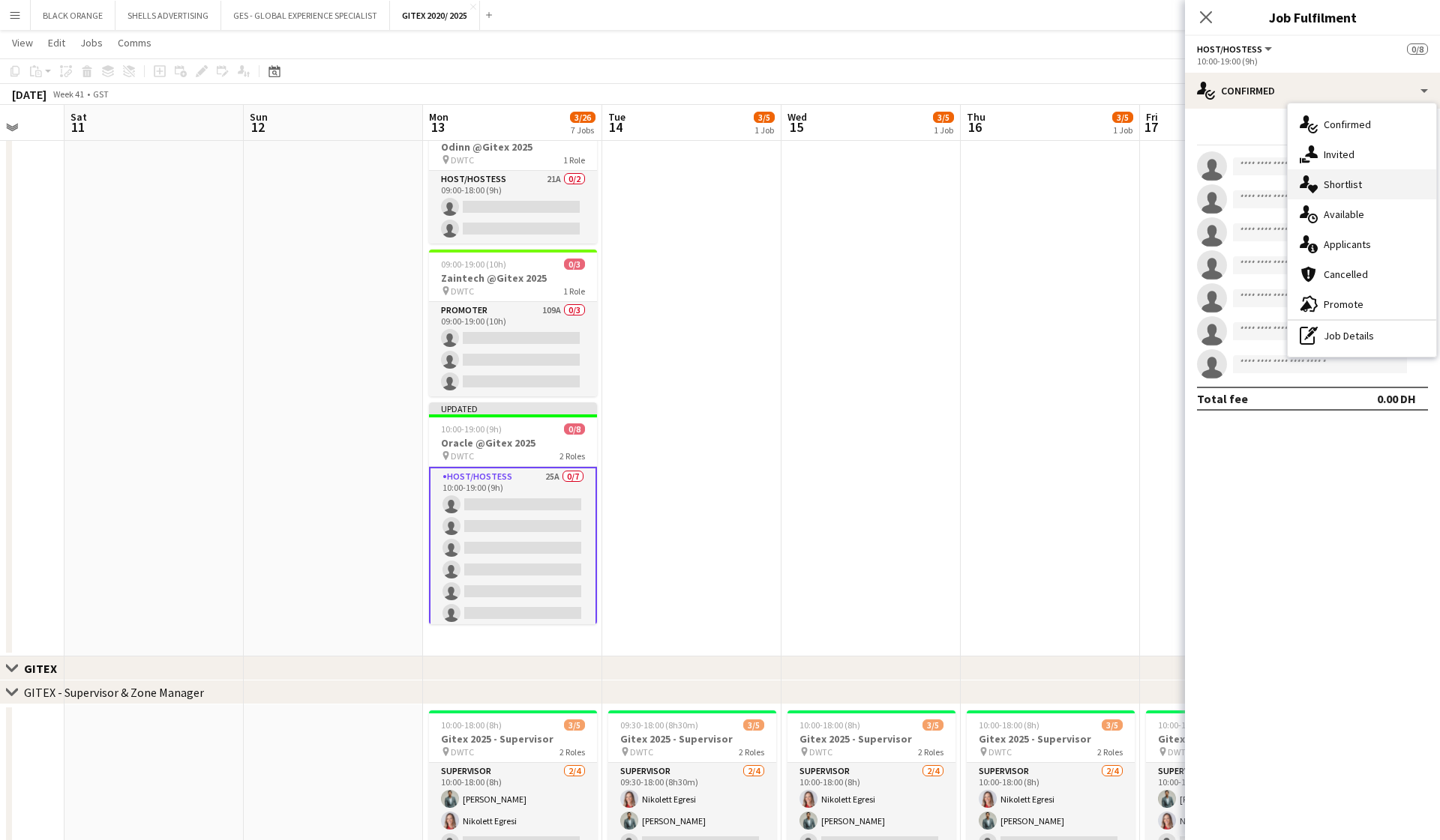
click at [1327, 183] on span "Shortlist" at bounding box center [1343, 184] width 38 height 14
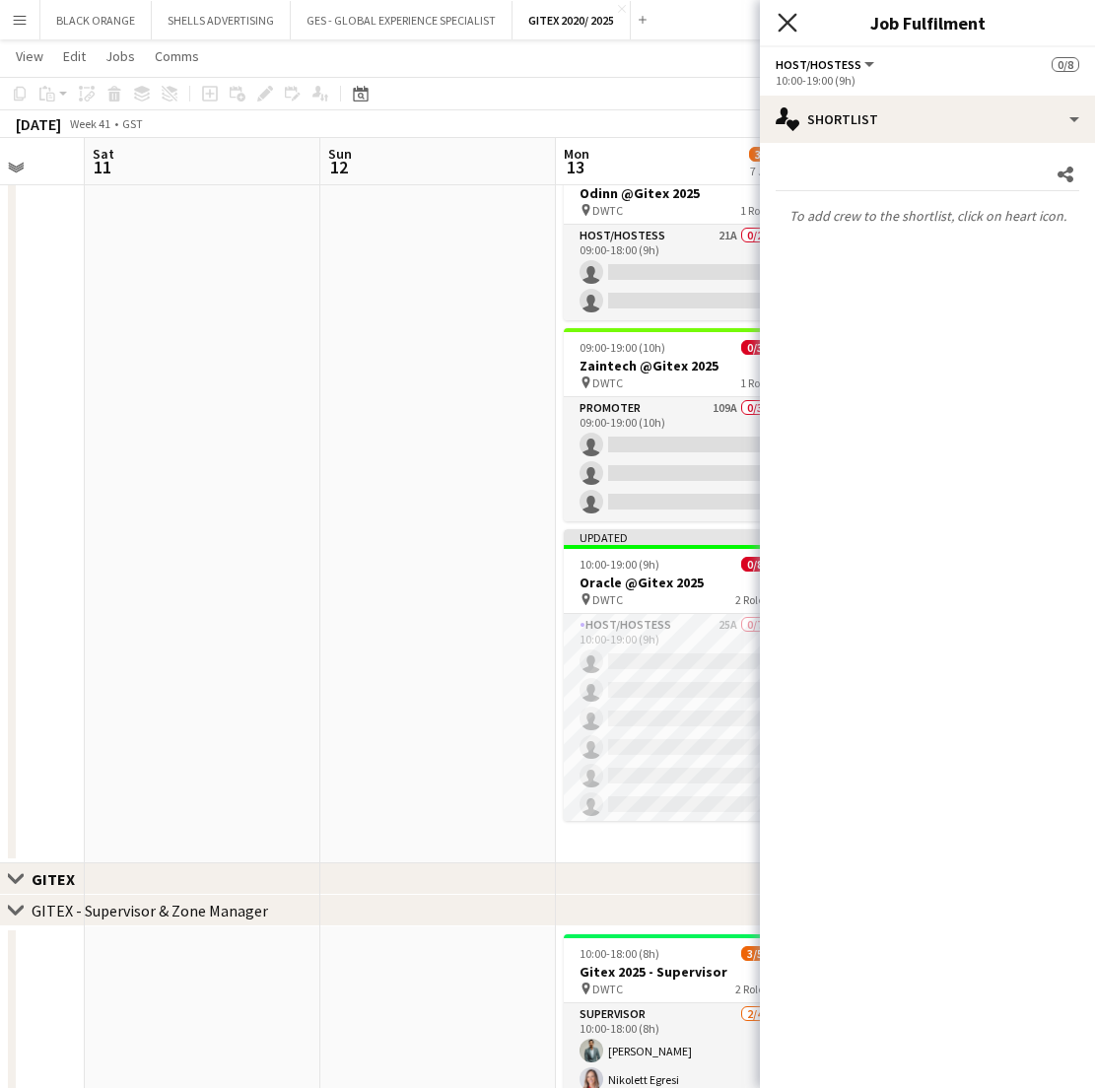
click at [783, 23] on icon "Close pop-in" at bounding box center [786, 22] width 19 height 19
